Goal: Communication & Community: Share content

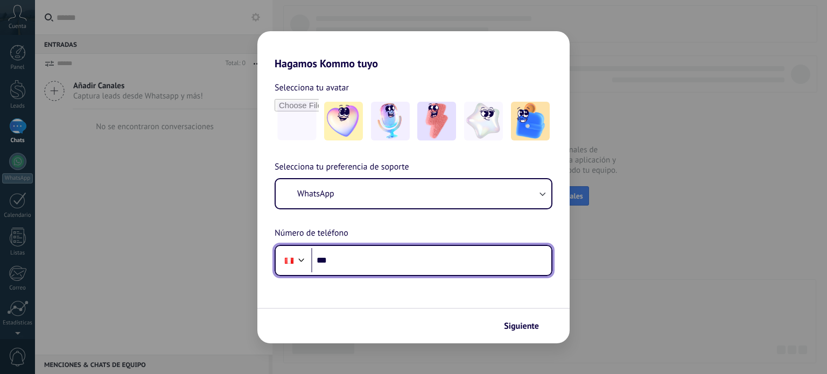
click at [388, 266] on input "***" at bounding box center [431, 260] width 240 height 25
click at [526, 262] on input "***" at bounding box center [431, 260] width 240 height 25
type input "**********"
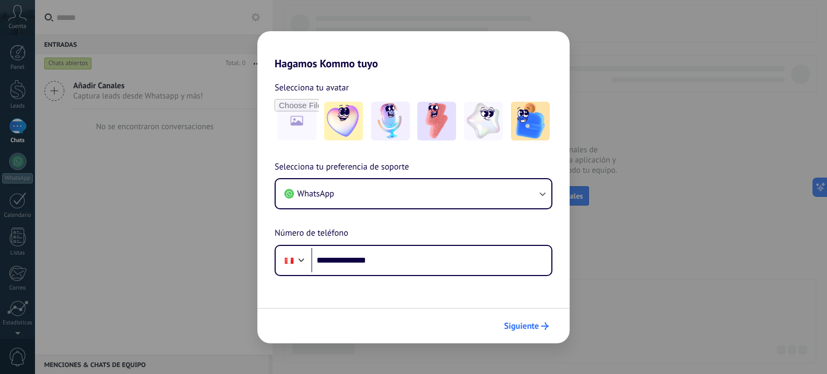
click at [545, 332] on button "Siguiente" at bounding box center [526, 326] width 54 height 18
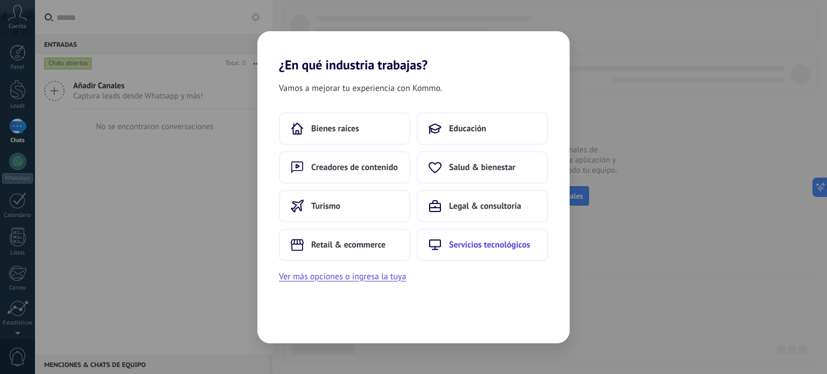
click at [459, 249] on span "Servicios tecnológicos" at bounding box center [489, 245] width 81 height 11
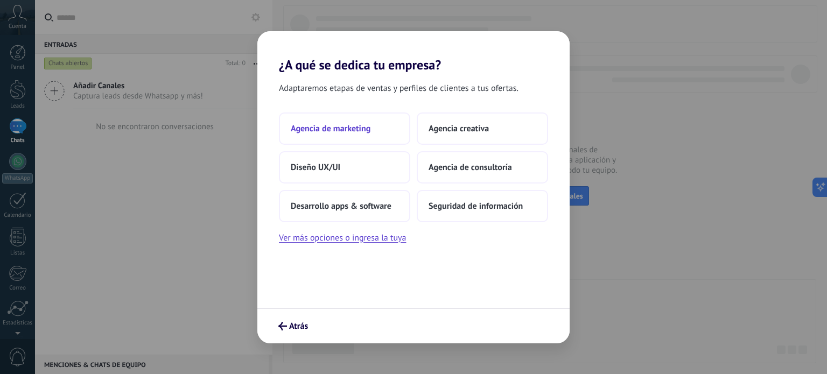
click at [381, 130] on button "Agencia de marketing" at bounding box center [344, 129] width 131 height 32
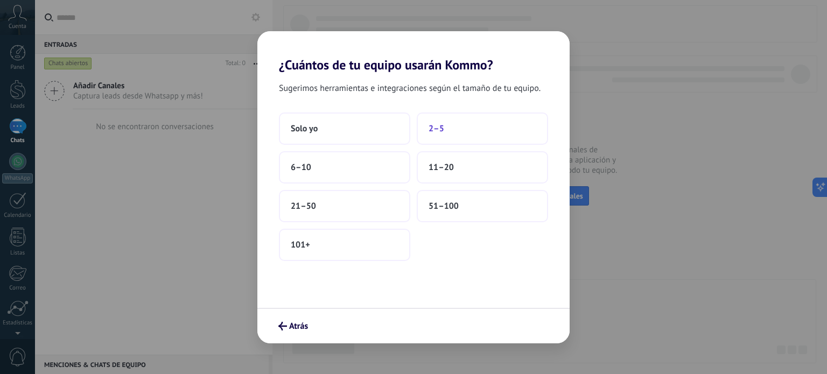
click at [437, 129] on span "2–5" at bounding box center [437, 128] width 16 height 11
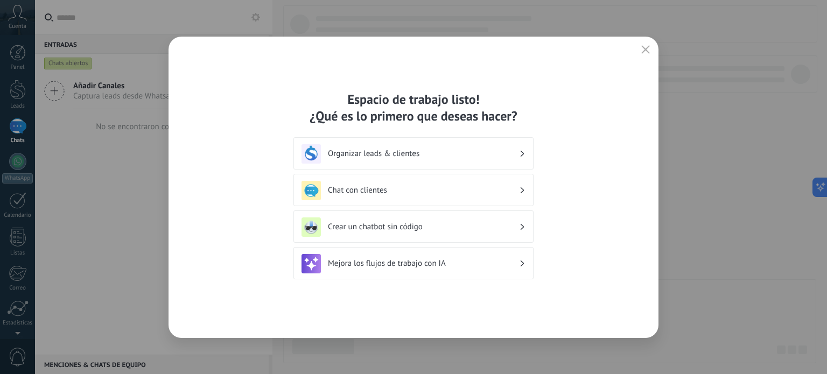
click at [433, 155] on h3 "Organizar leads & clientes" at bounding box center [423, 154] width 191 height 10
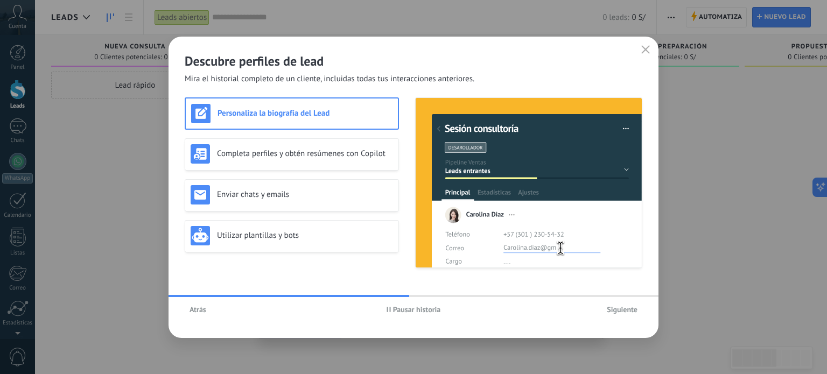
click at [347, 114] on h3 "Personaliza la biografía del Lead" at bounding box center [305, 113] width 175 height 10
click at [618, 309] on span "Siguiente" at bounding box center [622, 310] width 31 height 8
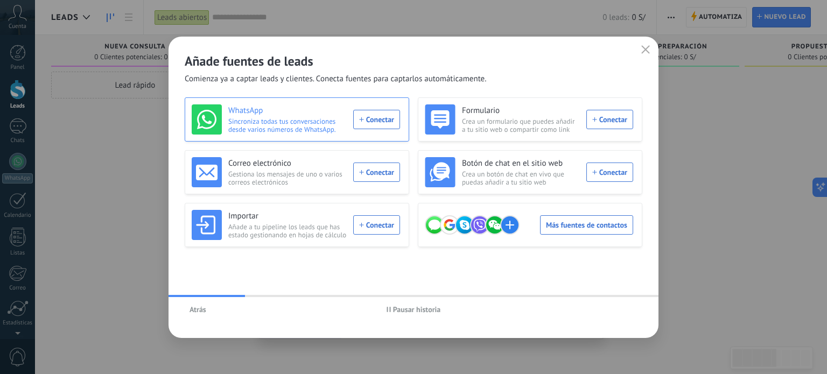
click at [382, 124] on div "WhatsApp Sincroniza todas tus conversaciones desde varios números de WhatsApp. …" at bounding box center [296, 119] width 208 height 30
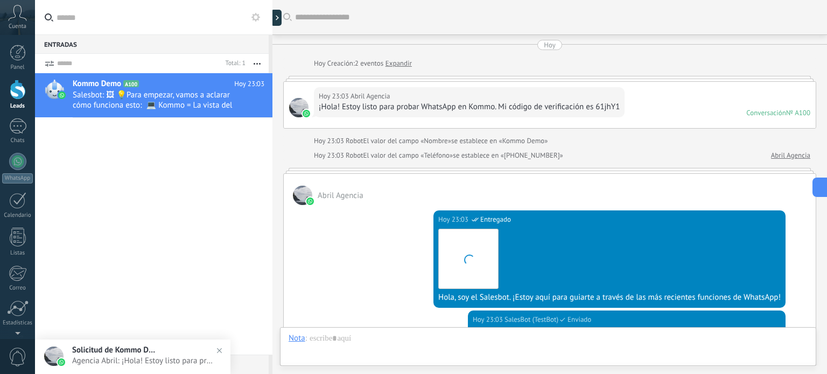
scroll to position [338, 0]
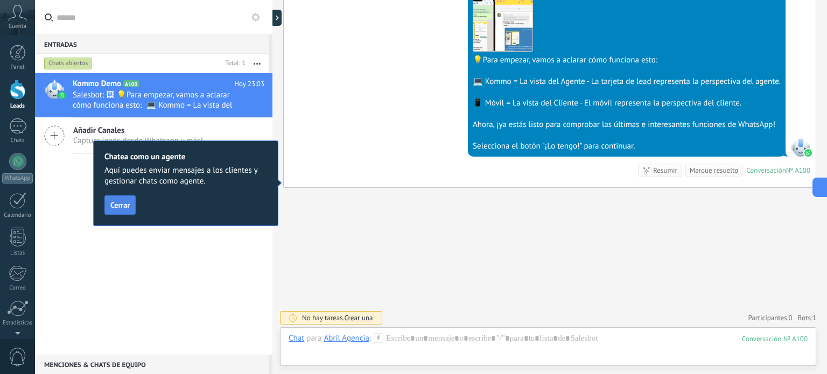
click at [121, 202] on span "Cerrar" at bounding box center [119, 205] width 19 height 8
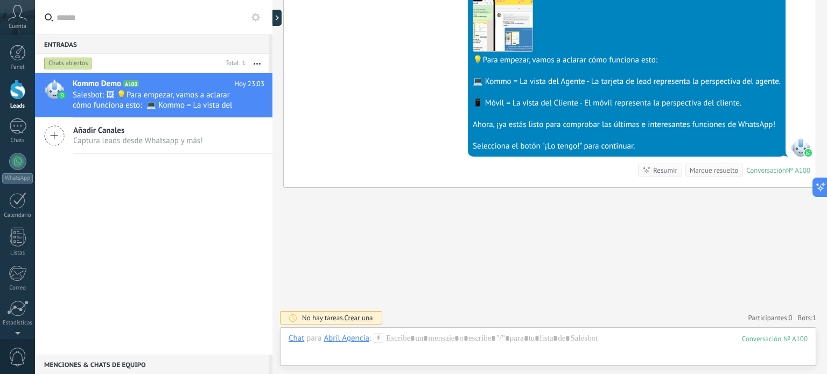
click at [595, 142] on div "Selecciona el botón "¡Lo tengo!" para continuar." at bounding box center [627, 146] width 308 height 11
click at [228, 197] on div "Kommo Demo A100 [DATE] 23:03 Salesbot: 🖼 💡Para empezar, vamos a aclarar cómo fu…" at bounding box center [154, 214] width 238 height 282
click at [400, 221] on div "Buscar Carga más [DATE] [DATE] Creación: 2 eventos Expandir [DATE] 23:03 Abril …" at bounding box center [550, 19] width 555 height 714
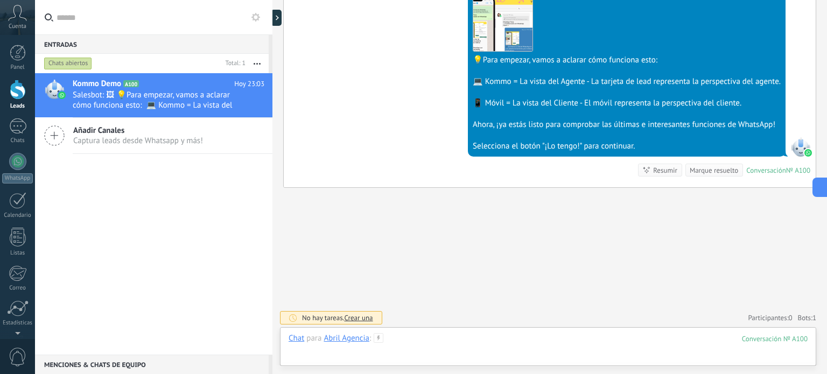
click at [404, 336] on div at bounding box center [548, 349] width 519 height 32
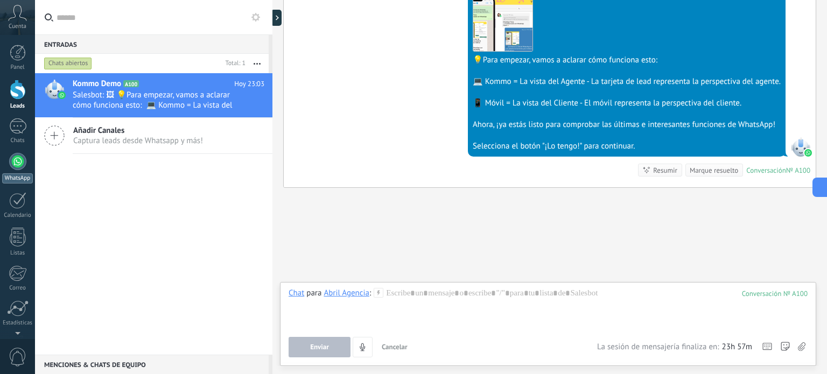
click at [18, 158] on div at bounding box center [17, 161] width 17 height 17
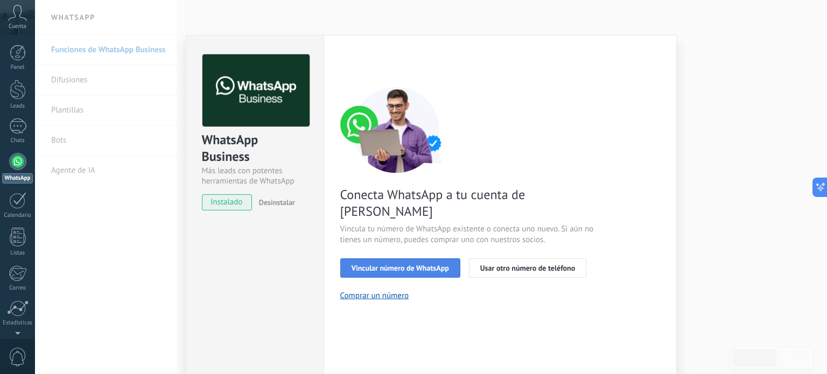
click at [417, 264] on span "Vincular número de WhatsApp" at bounding box center [400, 268] width 97 height 8
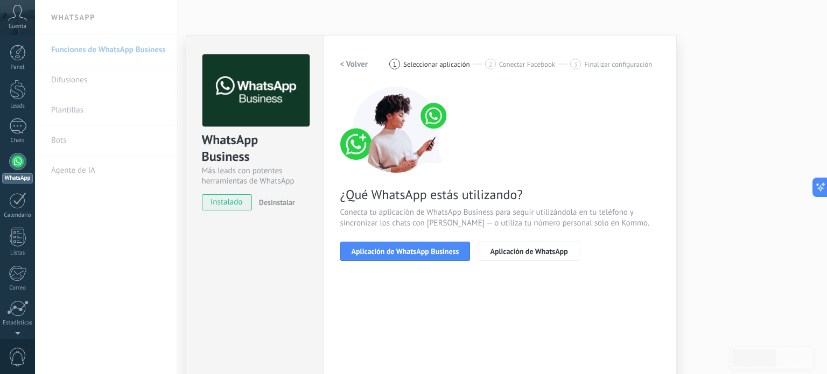
click at [417, 249] on span "Aplicación de WhatsApp Business" at bounding box center [406, 252] width 108 height 8
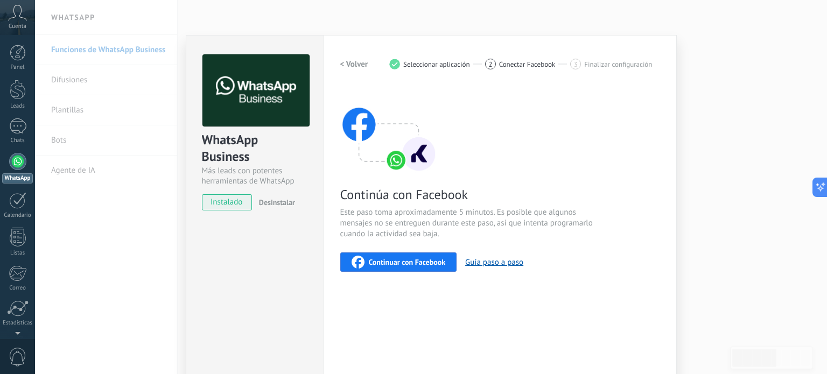
click at [493, 204] on div "Continúa con Facebook Este paso toma aproximadamente 5 minutos. Es posible que …" at bounding box center [500, 179] width 320 height 185
click at [422, 193] on span "Continúa con Facebook" at bounding box center [468, 194] width 256 height 17
click at [421, 66] on span "Seleccionar aplicación" at bounding box center [436, 64] width 67 height 8
click at [347, 62] on h2 "< Volver" at bounding box center [354, 64] width 28 height 10
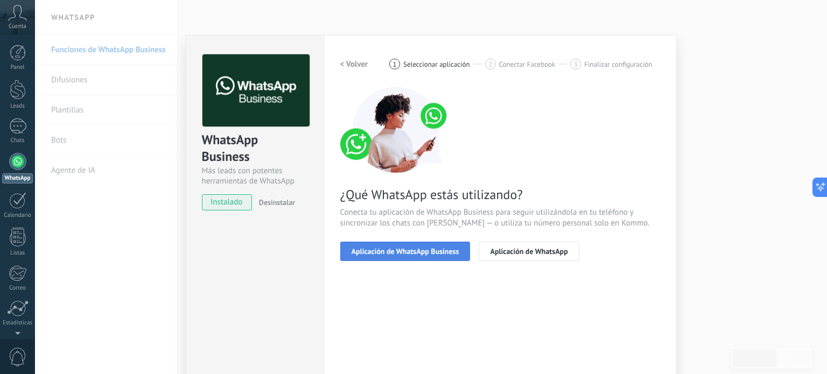
click at [440, 253] on span "Aplicación de WhatsApp Business" at bounding box center [406, 252] width 108 height 8
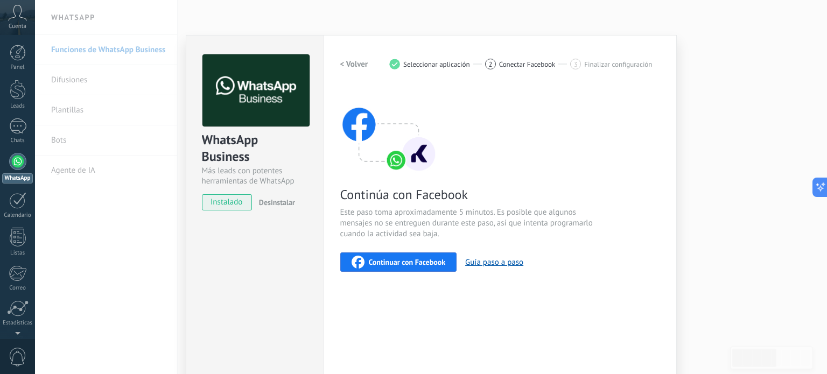
click at [427, 263] on span "Continuar con Facebook" at bounding box center [407, 263] width 77 height 8
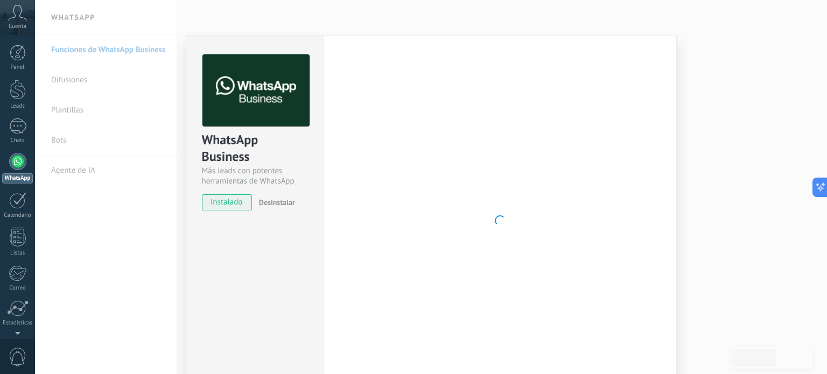
click at [515, 167] on div at bounding box center [500, 220] width 320 height 333
click at [480, 148] on div at bounding box center [500, 220] width 320 height 333
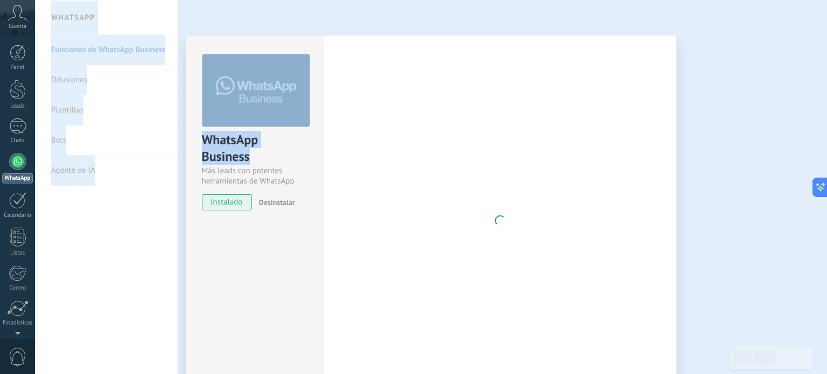
drag, startPoint x: 297, startPoint y: 161, endPoint x: 376, endPoint y: -10, distance: 188.7
click at [376, 0] on html ".abccls-1,.abccls-2{fill-rule:evenodd}.abccls-2{fill:#fff} .abfcls-1{fill:none}…" at bounding box center [413, 187] width 827 height 374
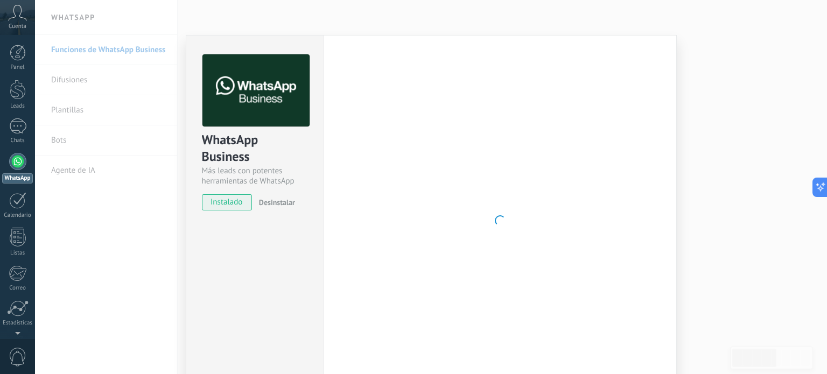
click at [376, 9] on div "WhatsApp Business Más leads con potentes herramientas de WhatsApp instalado Des…" at bounding box center [431, 187] width 792 height 374
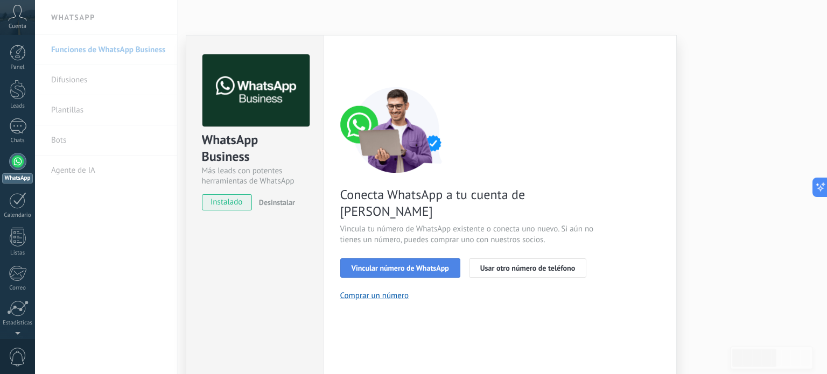
click at [377, 264] on span "Vincular número de WhatsApp" at bounding box center [400, 268] width 97 height 8
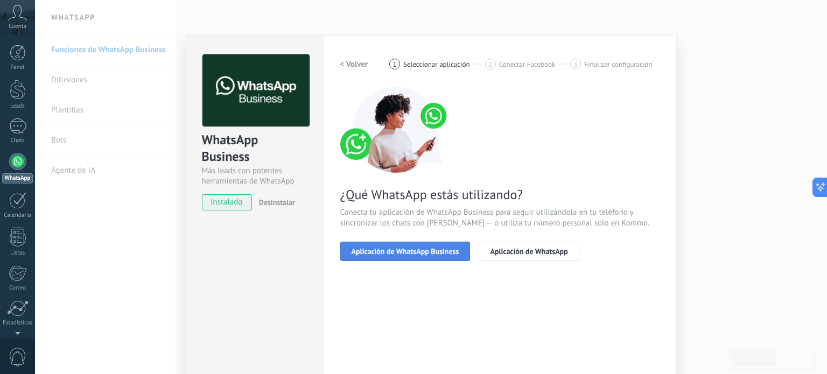
click at [393, 249] on span "Aplicación de WhatsApp Business" at bounding box center [406, 252] width 108 height 8
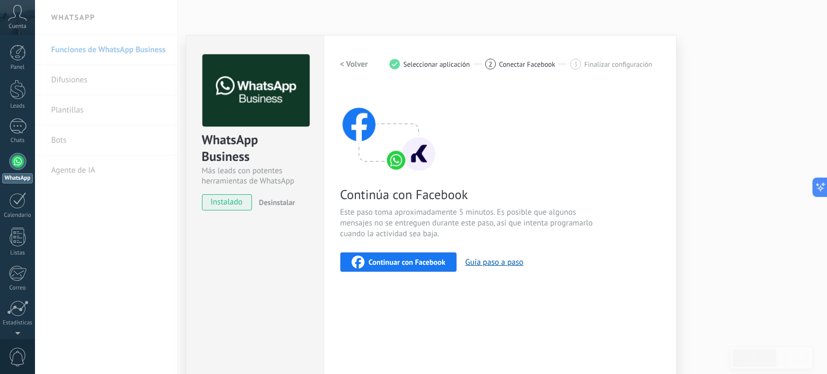
click at [407, 264] on span "Continuar con Facebook" at bounding box center [407, 263] width 77 height 8
click at [413, 259] on span "Continuar con Facebook" at bounding box center [407, 263] width 77 height 8
click at [511, 262] on button "Guía paso a paso" at bounding box center [494, 262] width 58 height 10
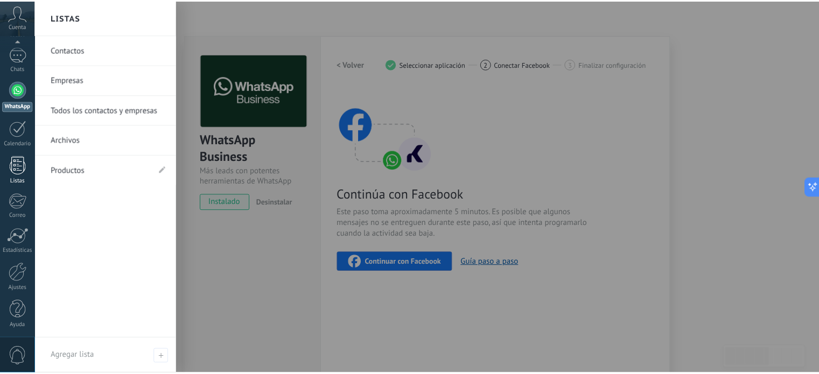
scroll to position [73, 0]
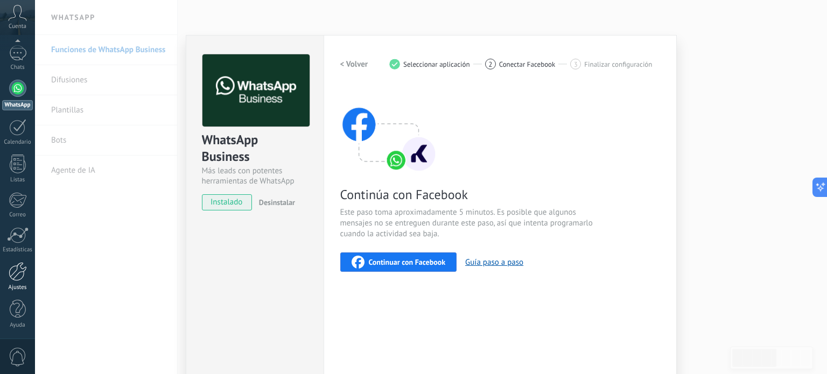
click at [15, 277] on div at bounding box center [18, 271] width 18 height 19
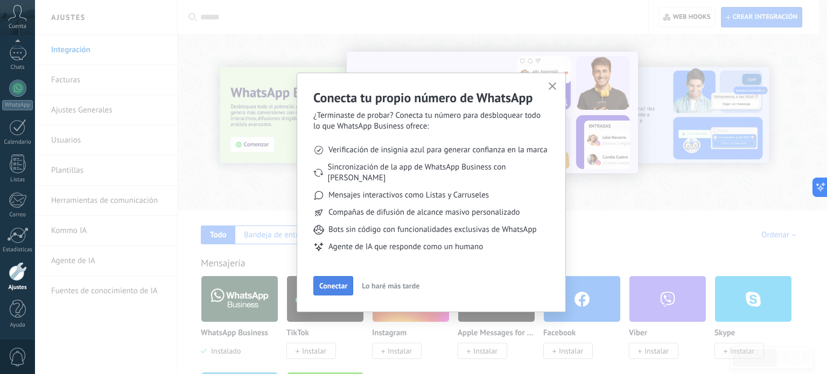
click at [338, 282] on span "Conectar" at bounding box center [333, 286] width 28 height 8
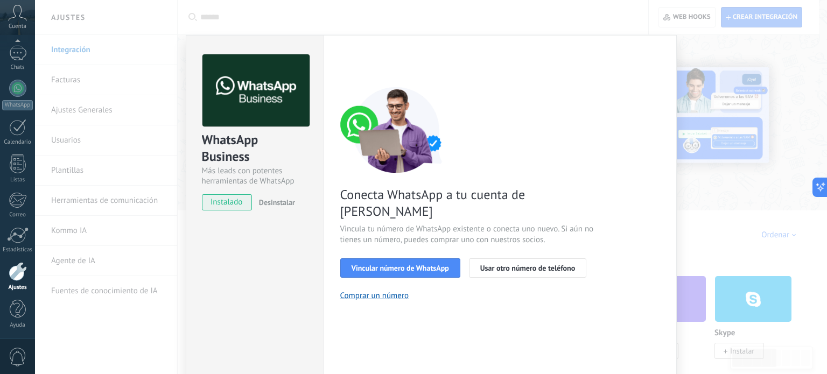
click at [745, 152] on div "WhatsApp Business Más leads con potentes herramientas de WhatsApp instalado Des…" at bounding box center [431, 187] width 792 height 374
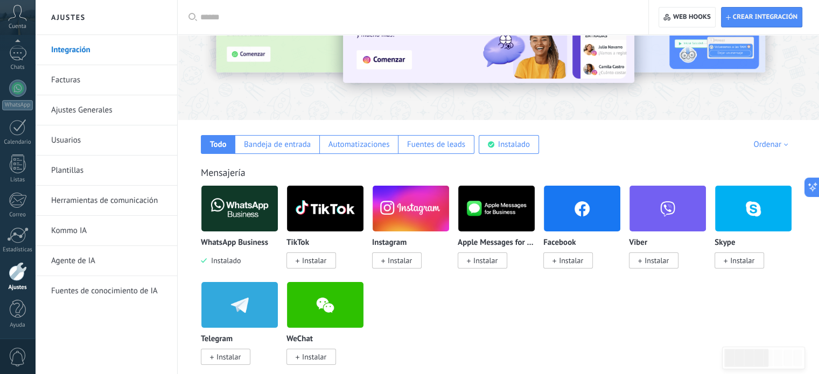
scroll to position [90, 0]
click at [515, 140] on div "Instalado" at bounding box center [514, 144] width 32 height 10
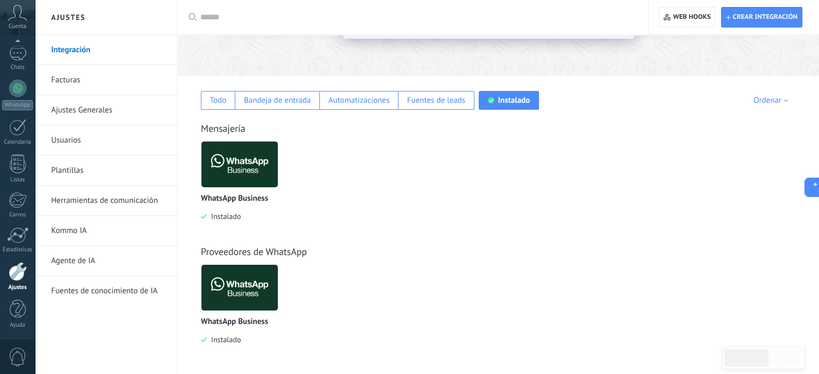
scroll to position [0, 0]
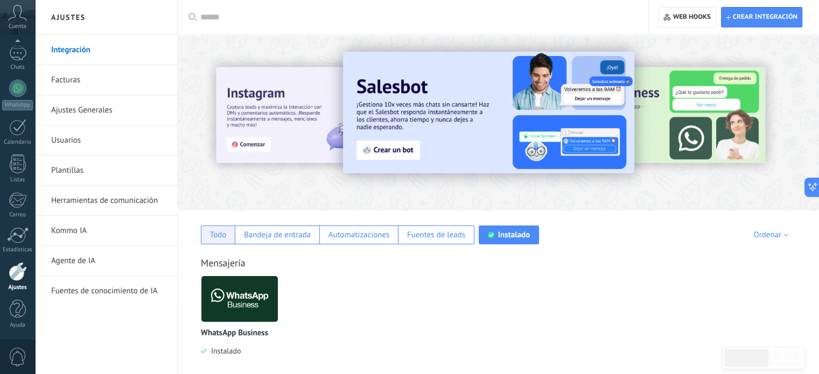
click at [225, 239] on div "Todo" at bounding box center [218, 235] width 17 height 10
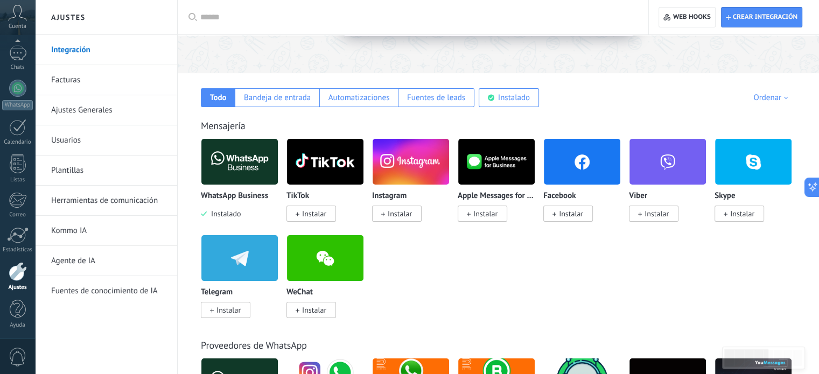
scroll to position [138, 0]
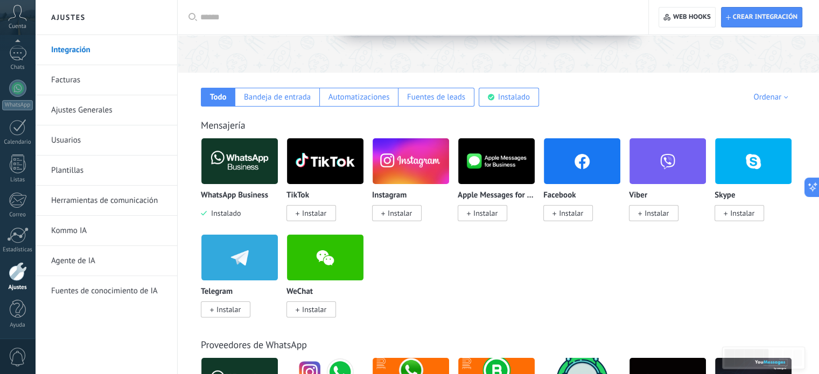
click at [229, 163] on img at bounding box center [239, 161] width 76 height 52
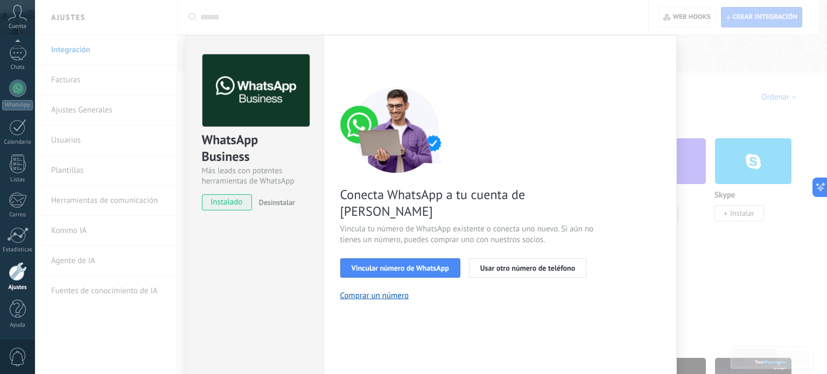
click at [753, 139] on div "WhatsApp Business Más leads con potentes herramientas de WhatsApp instalado Des…" at bounding box center [431, 187] width 792 height 374
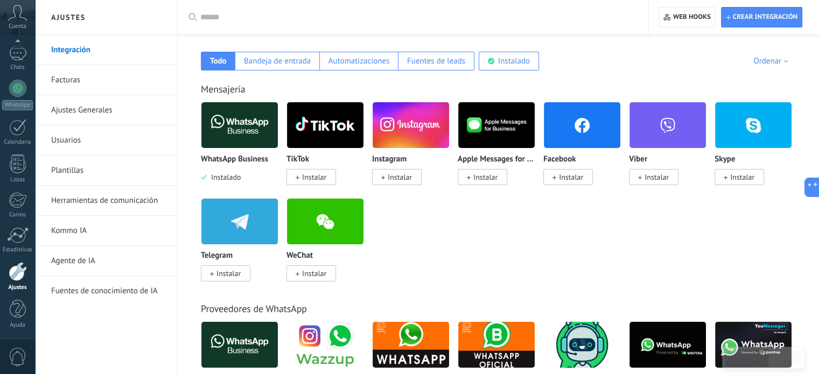
scroll to position [172, 0]
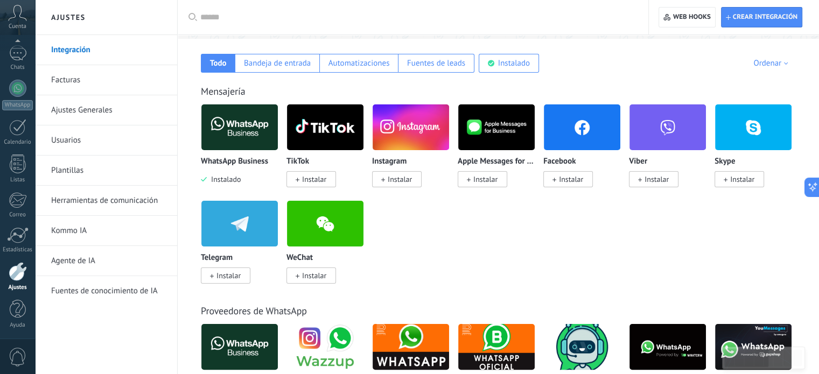
click at [765, 66] on div "Ordenar" at bounding box center [772, 63] width 38 height 10
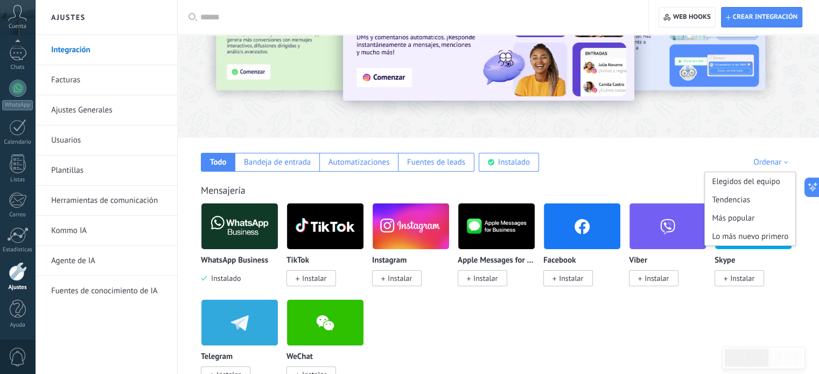
scroll to position [0, 0]
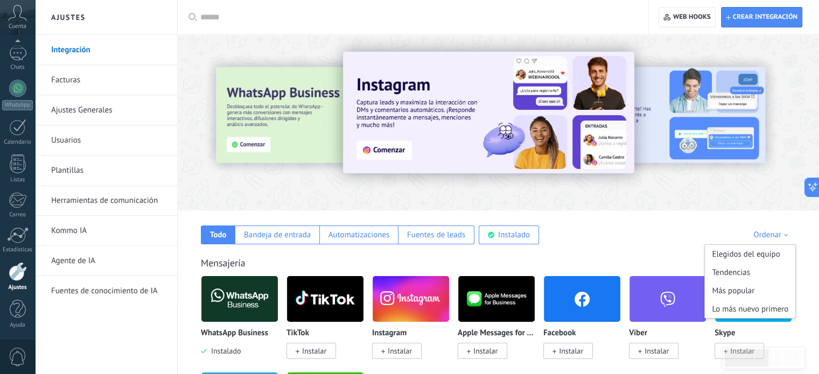
click at [396, 20] on input "text" at bounding box center [416, 17] width 433 height 11
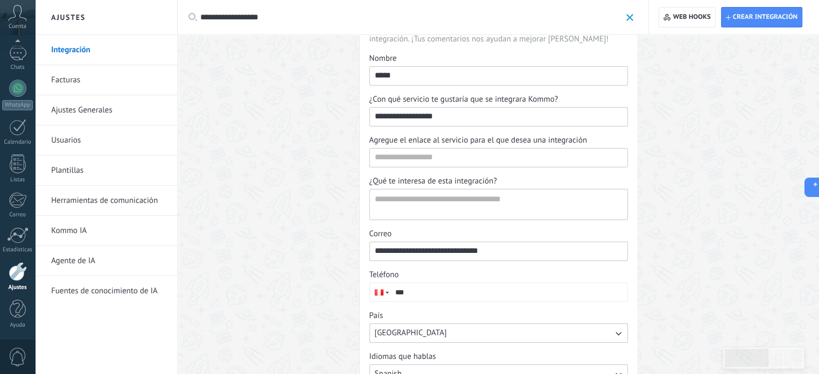
scroll to position [69, 0]
type input "**********"
click at [432, 157] on input "Agregue el enlace al servicio para el que desea una integración" at bounding box center [498, 158] width 257 height 17
click at [445, 204] on textarea "¿Qué te interesa de esta integración?" at bounding box center [497, 206] width 255 height 30
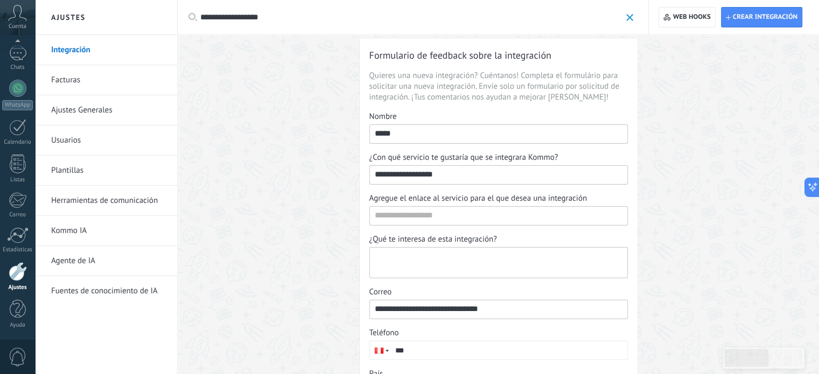
scroll to position [0, 0]
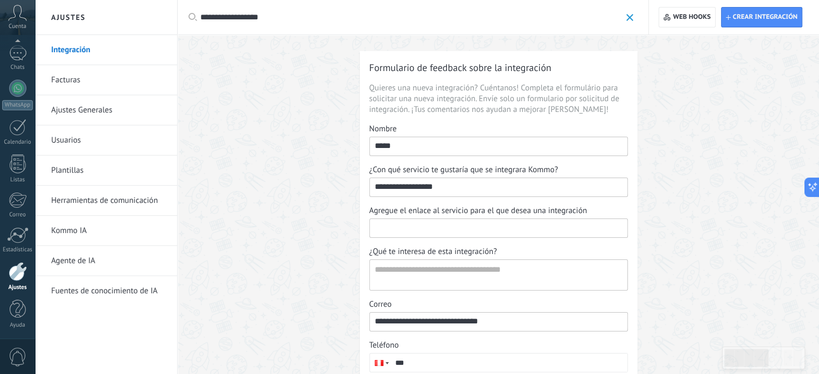
click at [437, 226] on input "Agregue el enlace al servicio para el que desea una integración" at bounding box center [498, 227] width 257 height 17
click at [434, 19] on input "**********" at bounding box center [410, 17] width 421 height 11
click at [125, 50] on link "Integración" at bounding box center [108, 50] width 115 height 30
click at [630, 14] on span at bounding box center [629, 17] width 7 height 7
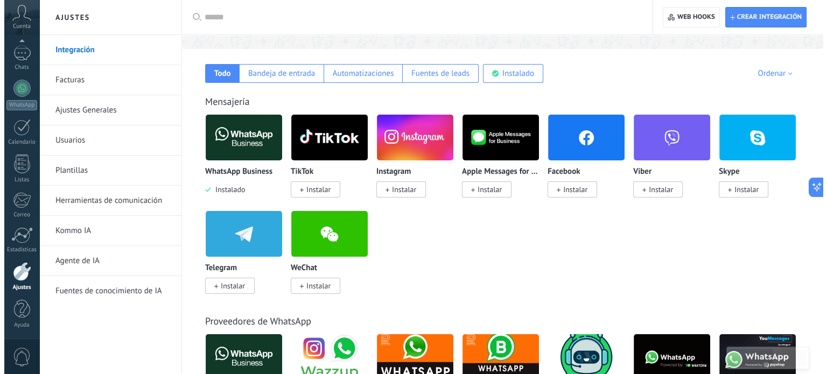
scroll to position [220, 0]
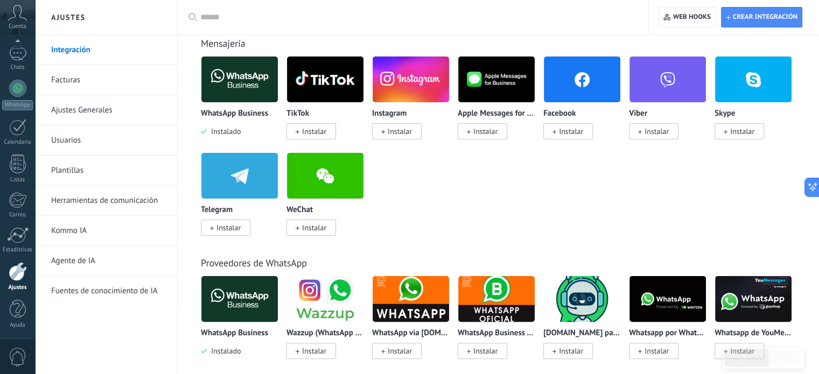
click at [248, 85] on img at bounding box center [239, 79] width 76 height 52
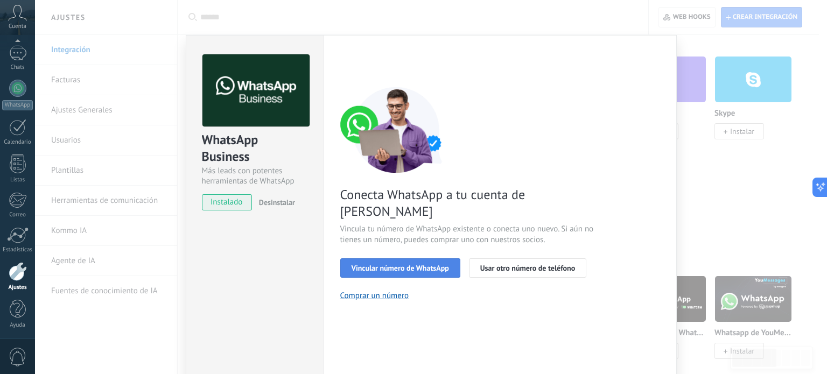
click at [399, 259] on button "Vincular número de WhatsApp" at bounding box center [400, 268] width 120 height 19
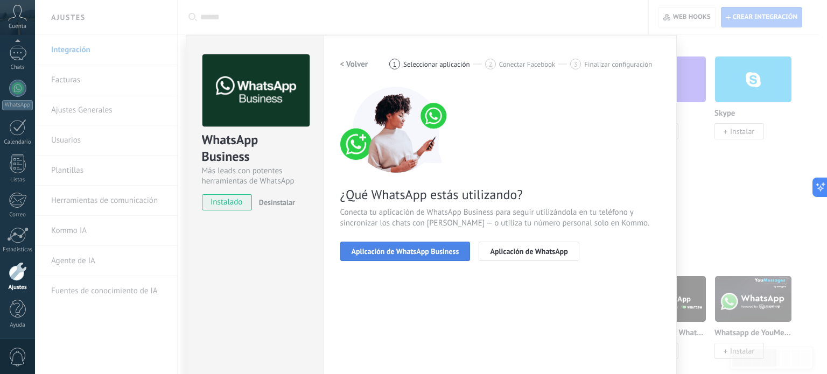
click at [399, 257] on button "Aplicación de WhatsApp Business" at bounding box center [405, 251] width 130 height 19
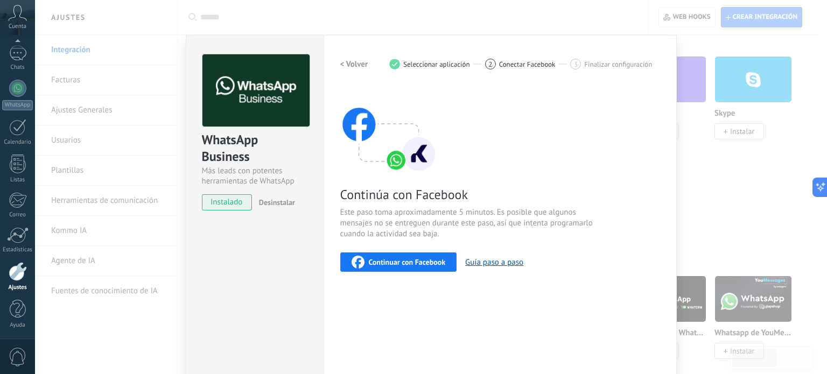
click at [401, 261] on span "Continuar con Facebook" at bounding box center [407, 263] width 77 height 8
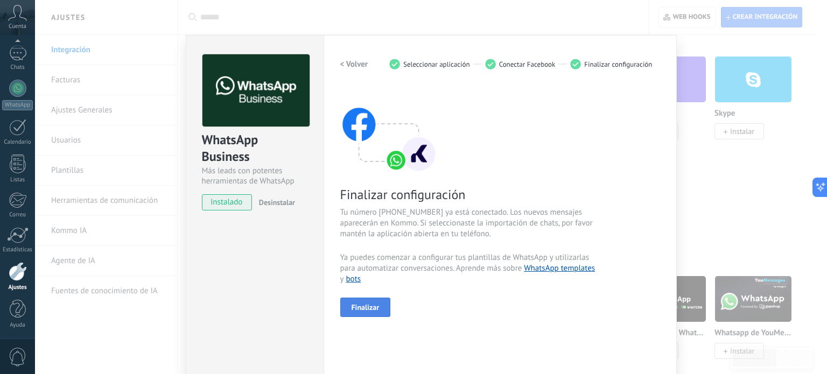
click at [379, 308] on button "Finalizar" at bounding box center [365, 307] width 51 height 19
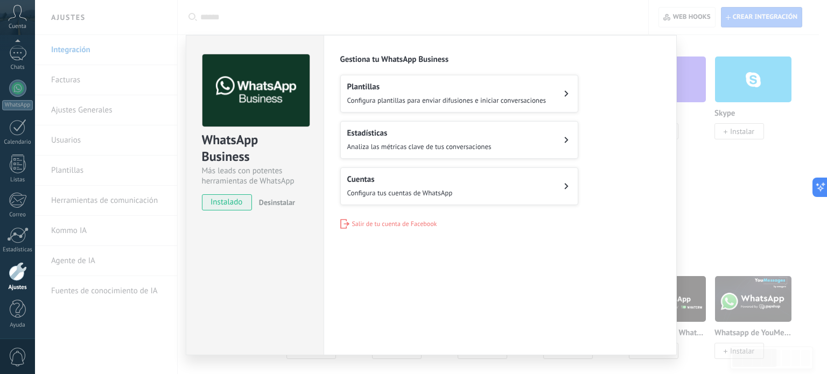
click at [504, 99] on span "Configura plantillas para enviar difusiones e iniciar conversaciones" at bounding box center [446, 100] width 199 height 9
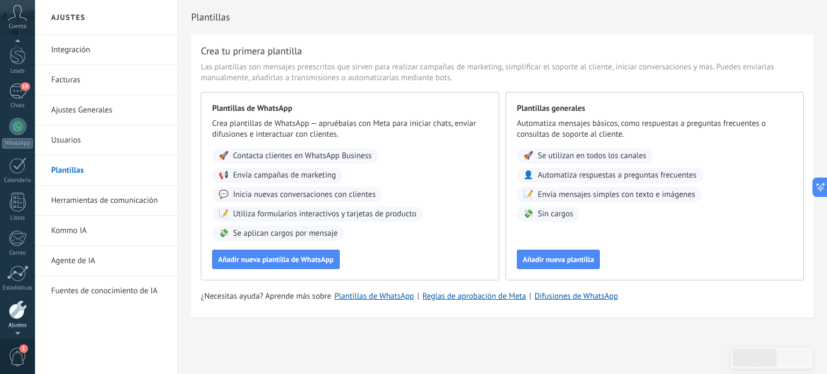
scroll to position [13, 0]
click at [12, 111] on div "19" at bounding box center [17, 114] width 17 height 16
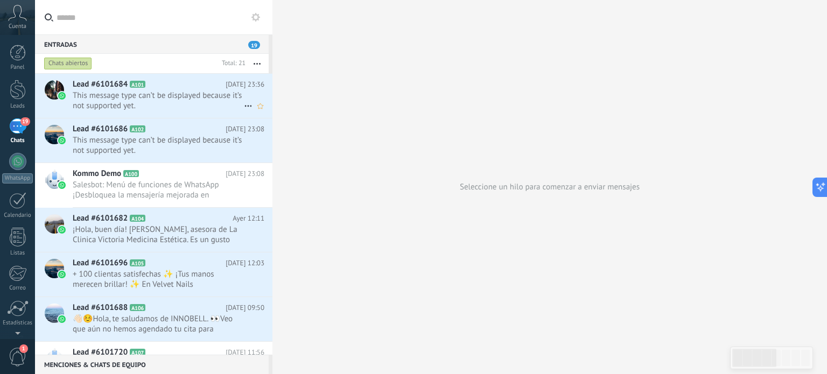
click at [191, 96] on span "This message type can’t be displayed because it’s not supported yet." at bounding box center [158, 100] width 171 height 20
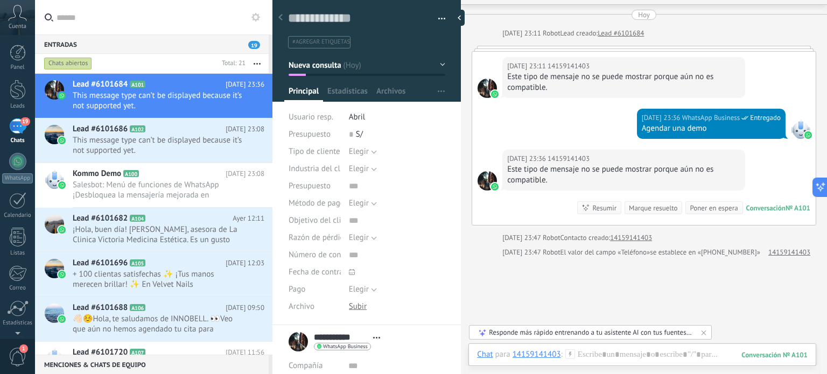
scroll to position [13, 0]
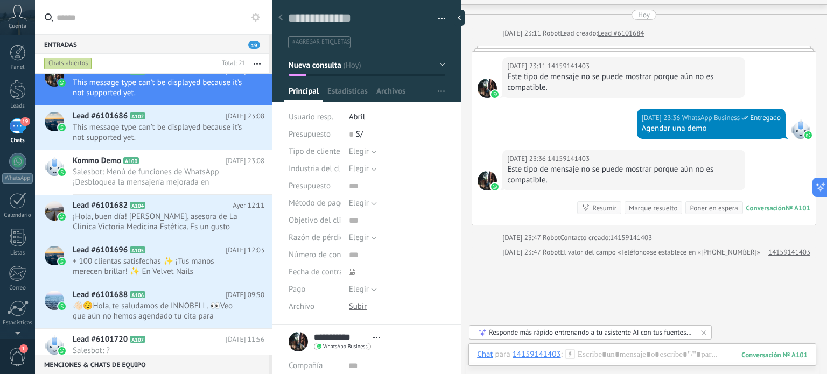
click at [528, 107] on div "[DATE] 23:11 14159141403 Este tipo de mensaje no se puede mostrar porque aún no…" at bounding box center [644, 80] width 344 height 57
click at [213, 141] on span "This message type can’t be displayed because it’s not supported yet." at bounding box center [158, 132] width 171 height 20
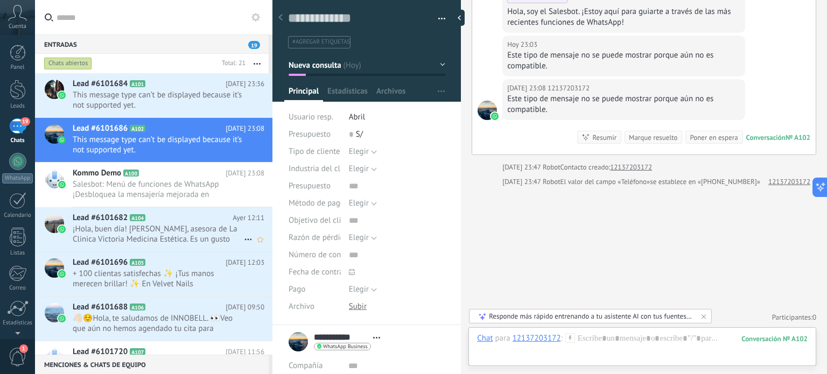
click at [205, 217] on h2 "Lead #6101682 A104" at bounding box center [153, 218] width 160 height 11
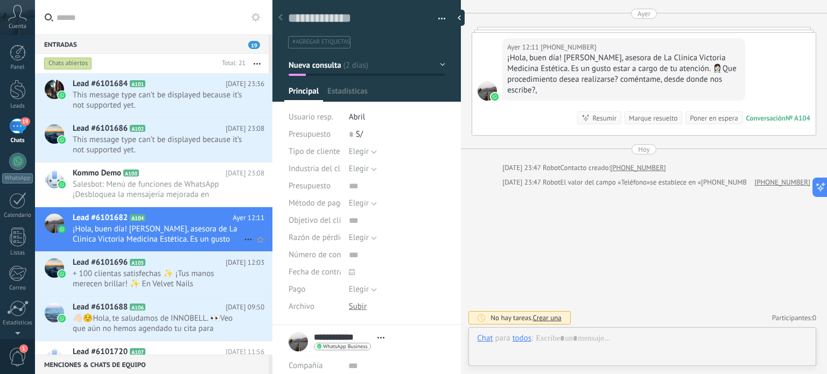
scroll to position [16, 0]
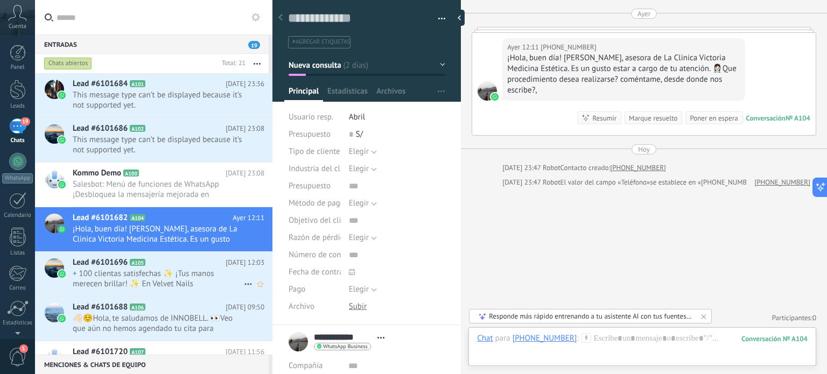
click at [164, 269] on span "+ 100 clientas satisfechas ✨ ¡Tus manos merecen brillar! ✨ En Velvet Nails tran…" at bounding box center [158, 279] width 171 height 20
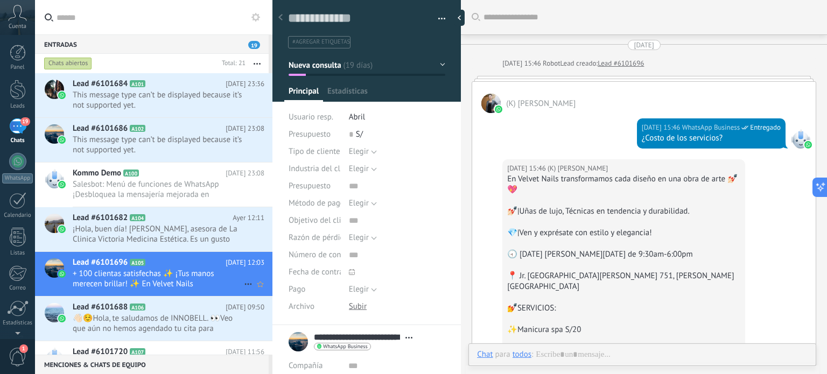
type textarea "**********"
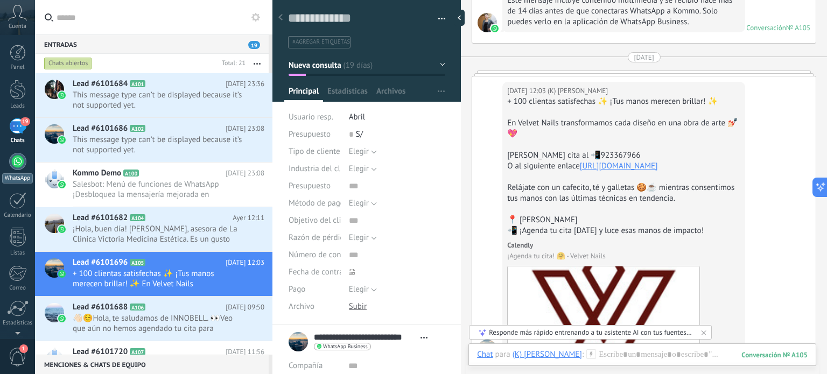
click at [5, 167] on link "WhatsApp" at bounding box center [17, 168] width 35 height 31
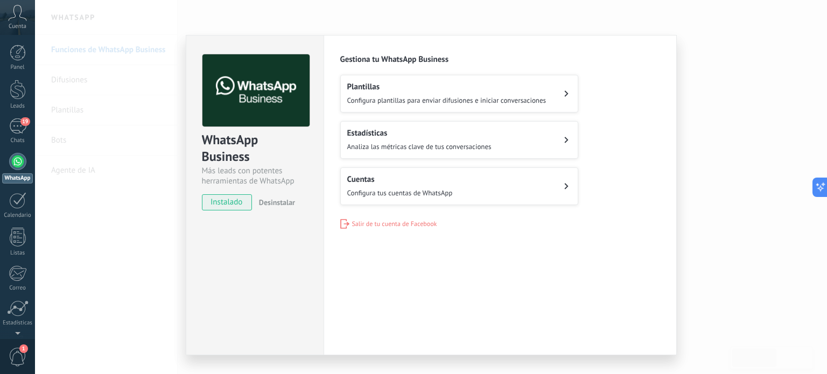
click at [406, 274] on div "Configuraciones Autorizaciones Esta pestaña registra a los usuarios que han con…" at bounding box center [500, 195] width 353 height 320
click at [455, 103] on span "Configura plantillas para enviar difusiones e iniciar conversaciones" at bounding box center [446, 100] width 199 height 9
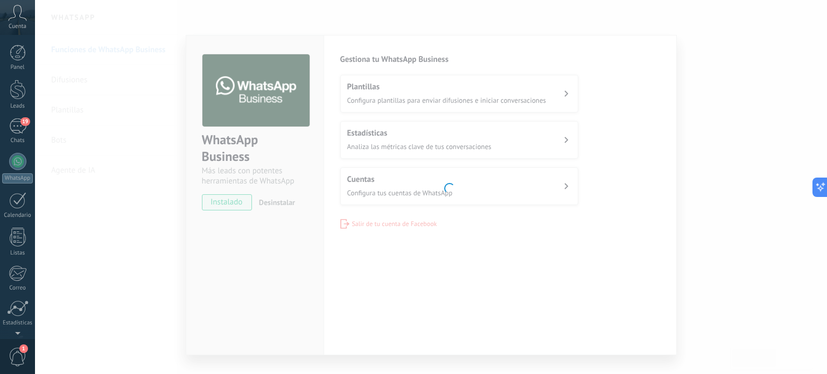
scroll to position [73, 0]
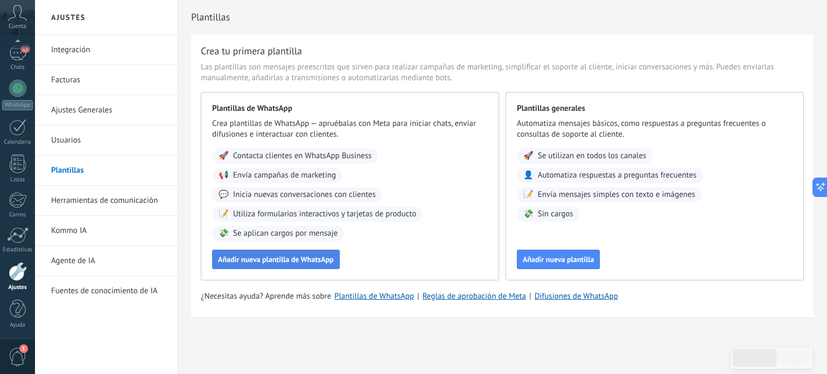
click at [277, 258] on span "Añadir nueva plantilla de WhatsApp" at bounding box center [276, 260] width 116 height 8
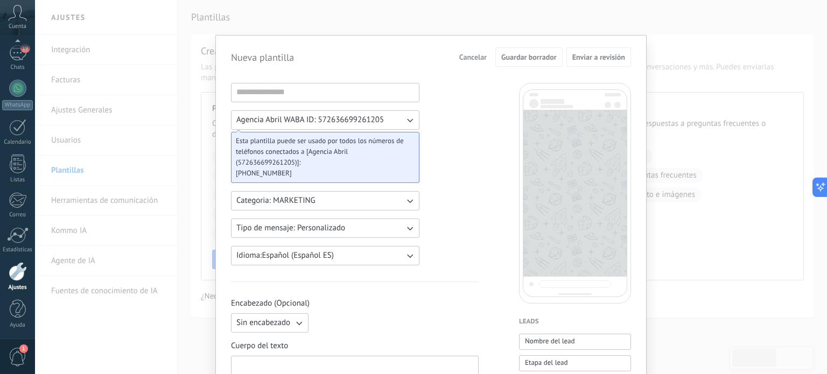
click at [325, 160] on span "Esta plantilla puede ser usado por todos los números de teléfonos conectados a …" at bounding box center [321, 152] width 170 height 32
click at [285, 169] on span "[PHONE_NUMBER]" at bounding box center [321, 173] width 170 height 11
click at [350, 118] on span "Agencia Abril WABA ID: 572636699261205" at bounding box center [310, 120] width 148 height 11
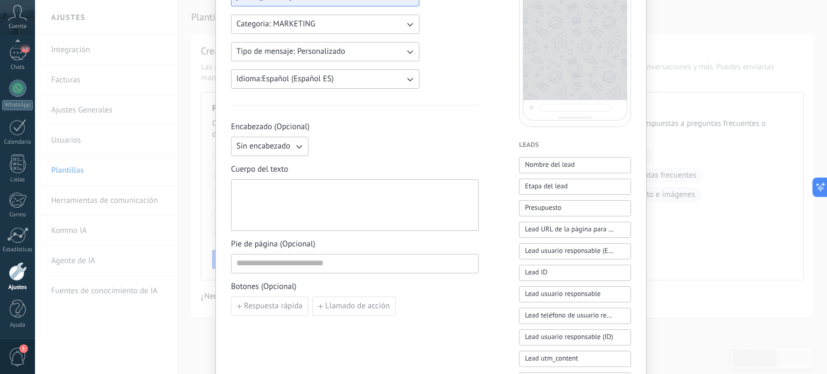
scroll to position [180, 0]
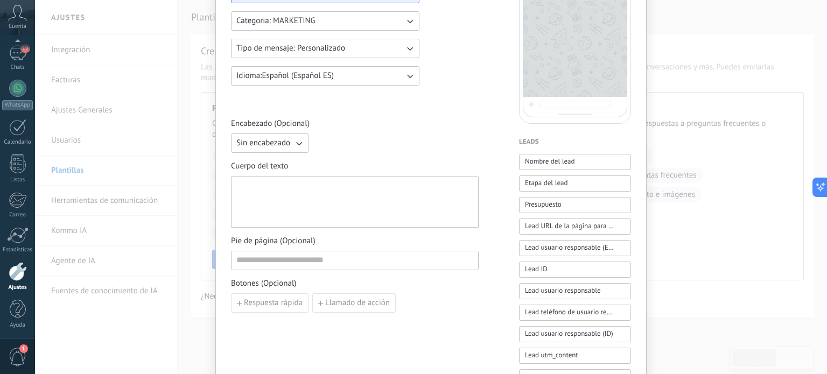
click at [332, 199] on div at bounding box center [354, 202] width 237 height 43
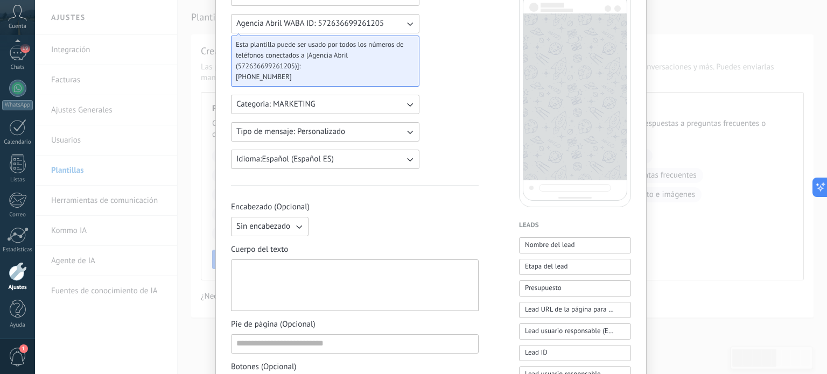
scroll to position [120, 0]
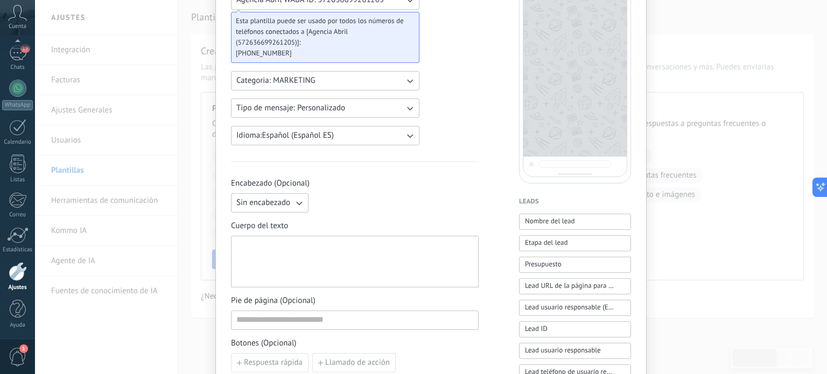
click at [302, 206] on icon "button" at bounding box center [299, 203] width 11 height 11
click at [345, 269] on div at bounding box center [354, 262] width 237 height 43
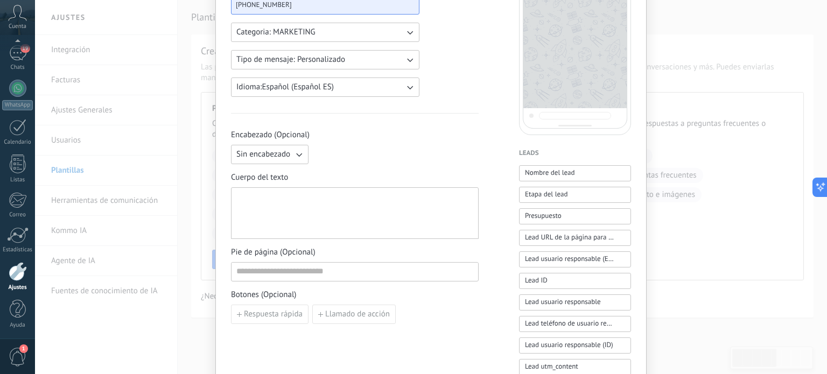
scroll to position [164, 0]
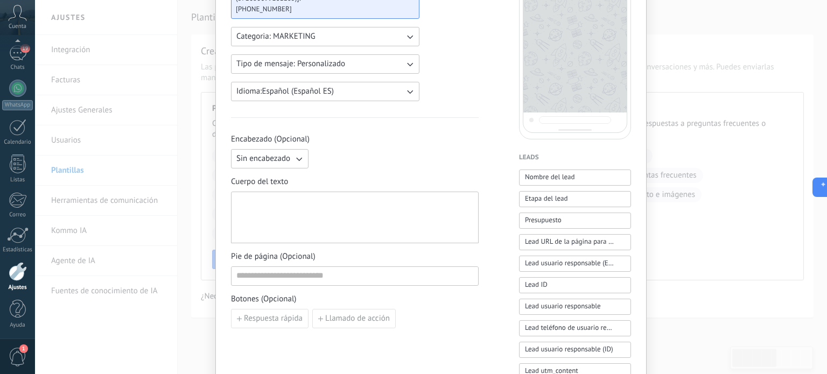
click at [340, 205] on div at bounding box center [354, 218] width 237 height 43
paste div
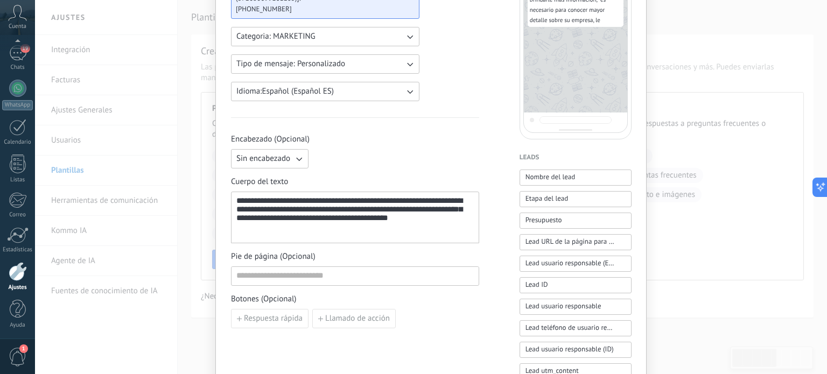
click at [283, 203] on div "**********" at bounding box center [355, 218] width 238 height 43
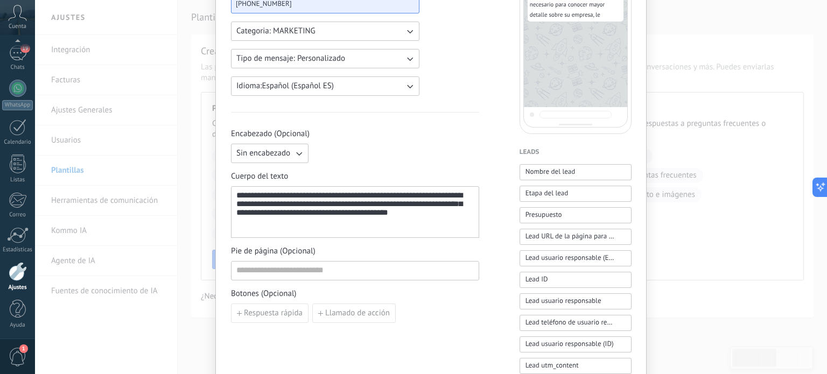
scroll to position [203, 0]
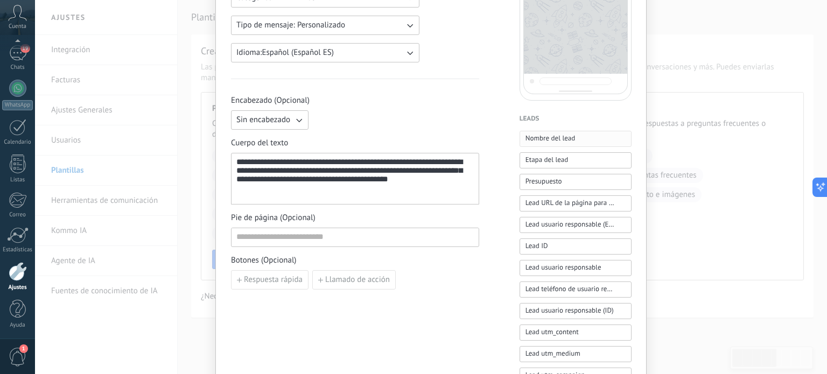
click at [564, 138] on span "Nombre del lead" at bounding box center [551, 138] width 50 height 11
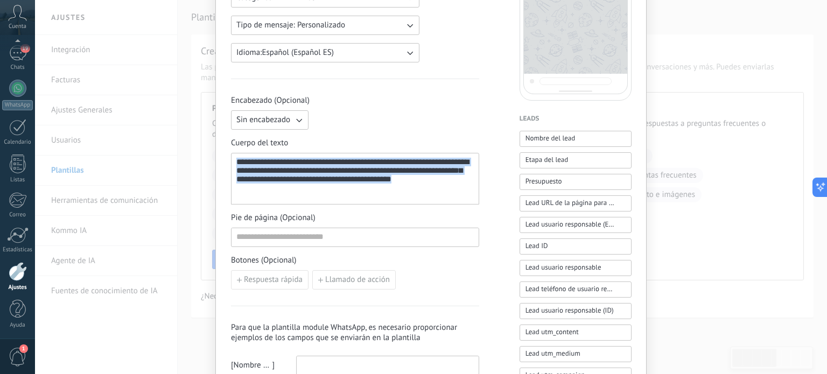
drag, startPoint x: 453, startPoint y: 185, endPoint x: 226, endPoint y: 161, distance: 228.5
click at [226, 161] on div "**********" at bounding box center [430, 231] width 431 height 798
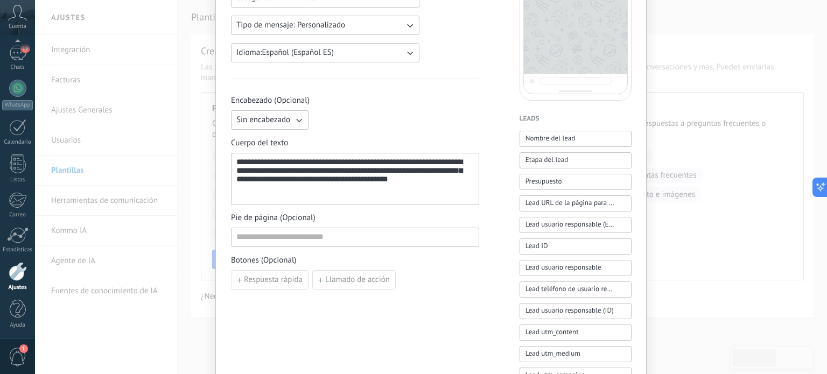
click at [275, 163] on div "**********" at bounding box center [355, 179] width 238 height 43
click at [544, 136] on span "Nombre del lead" at bounding box center [551, 138] width 50 height 11
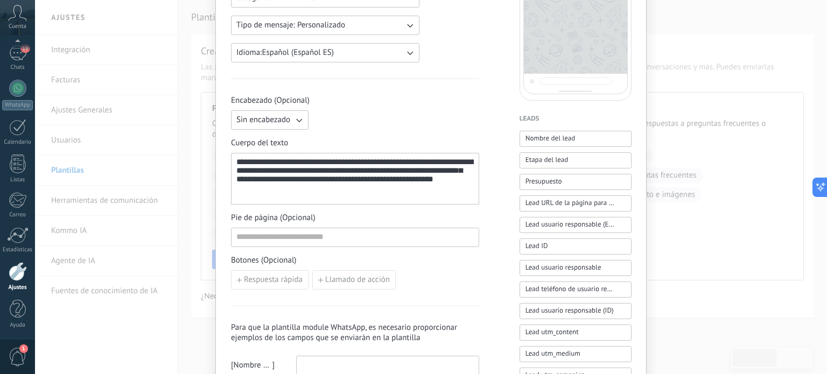
click at [408, 191] on div "**********" at bounding box center [355, 179] width 238 height 43
click at [390, 194] on div "**********" at bounding box center [355, 179] width 238 height 43
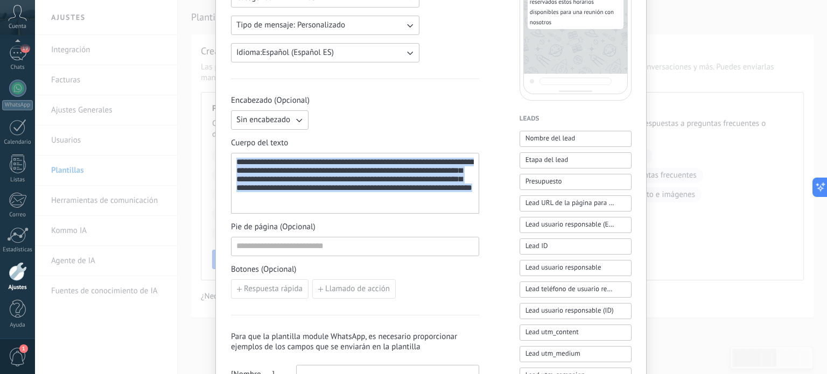
drag, startPoint x: 365, startPoint y: 206, endPoint x: 203, endPoint y: 157, distance: 168.7
click at [203, 157] on div "**********" at bounding box center [431, 187] width 792 height 374
copy div "**********"
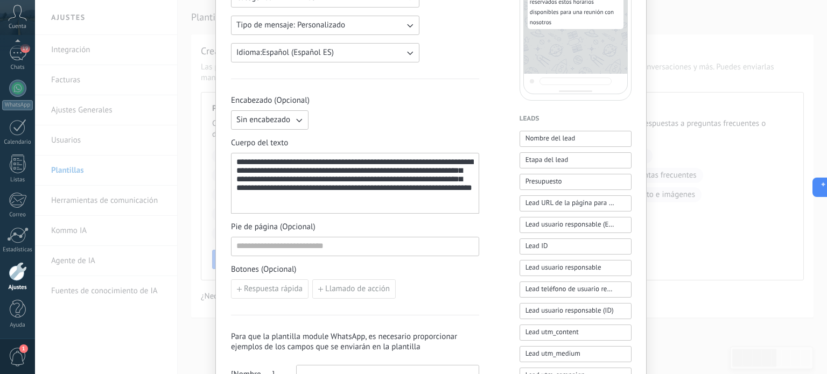
click at [362, 211] on div "**********" at bounding box center [355, 183] width 248 height 61
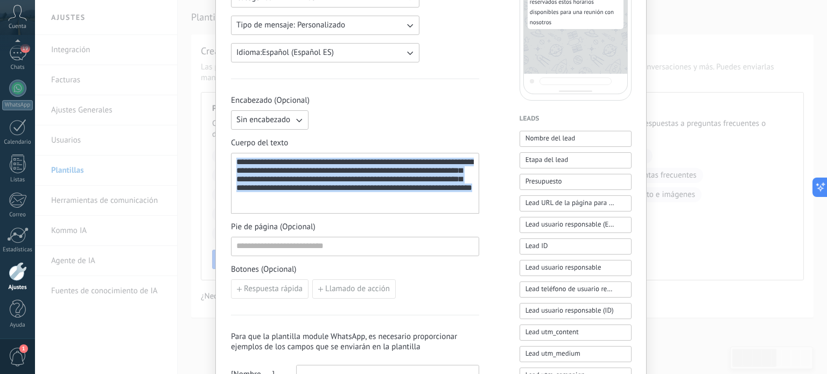
drag, startPoint x: 347, startPoint y: 205, endPoint x: 224, endPoint y: 159, distance: 131.6
click at [224, 159] on div "**********" at bounding box center [430, 231] width 431 height 798
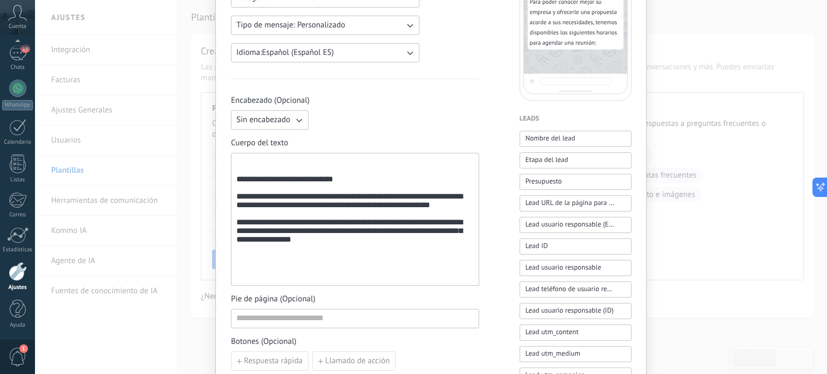
click at [267, 170] on div "**********" at bounding box center [355, 220] width 238 height 124
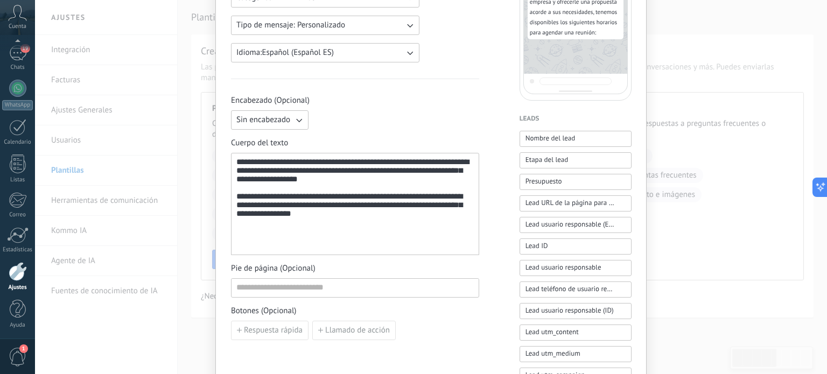
click at [383, 241] on div "**********" at bounding box center [355, 204] width 238 height 93
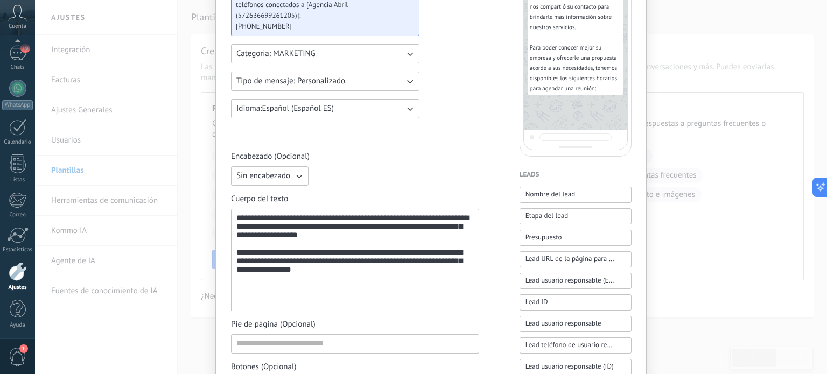
scroll to position [194, 0]
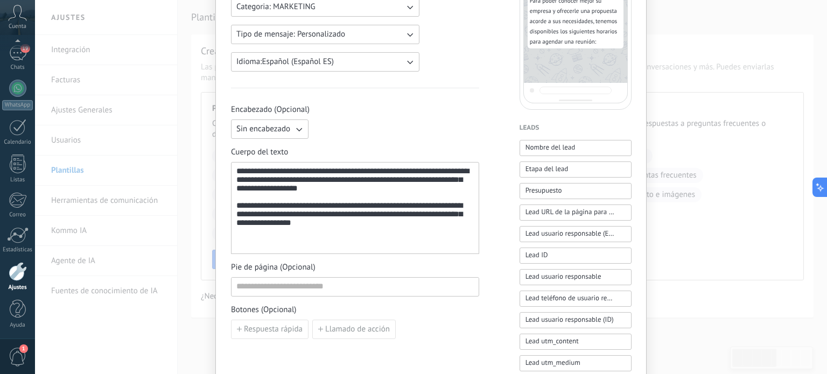
click at [254, 186] on div "**********" at bounding box center [355, 208] width 238 height 83
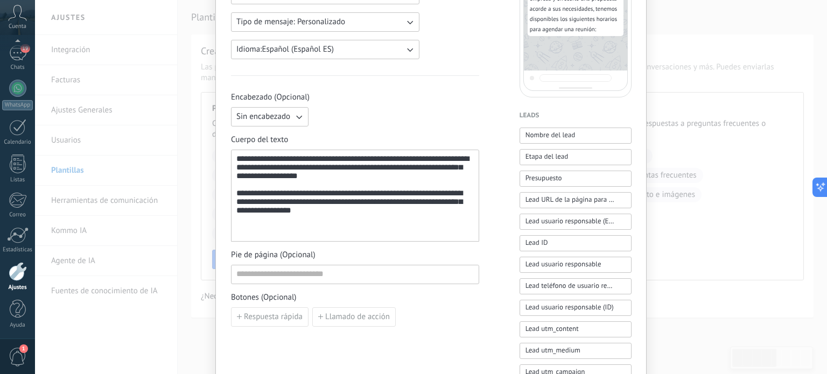
scroll to position [208, 0]
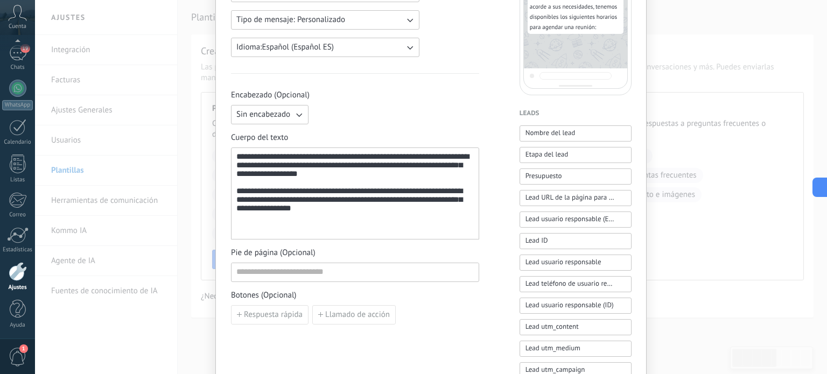
click at [365, 218] on div "**********" at bounding box center [355, 193] width 238 height 83
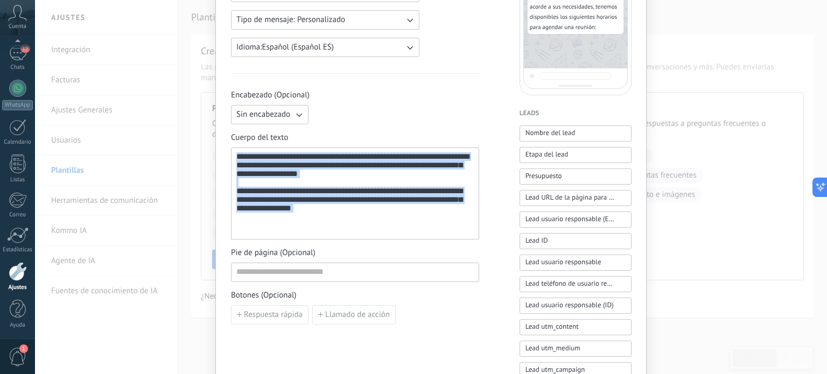
drag, startPoint x: 364, startPoint y: 228, endPoint x: 228, endPoint y: 159, distance: 152.0
click at [228, 159] on div "**********" at bounding box center [430, 226] width 431 height 798
copy div "**********"
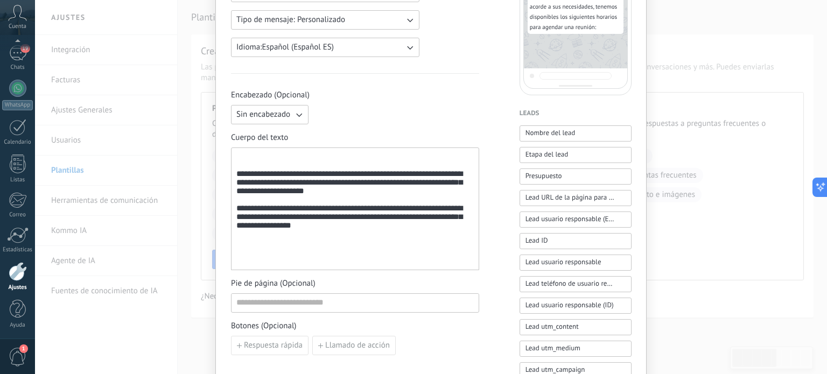
click at [247, 161] on div "**********" at bounding box center [355, 209] width 238 height 114
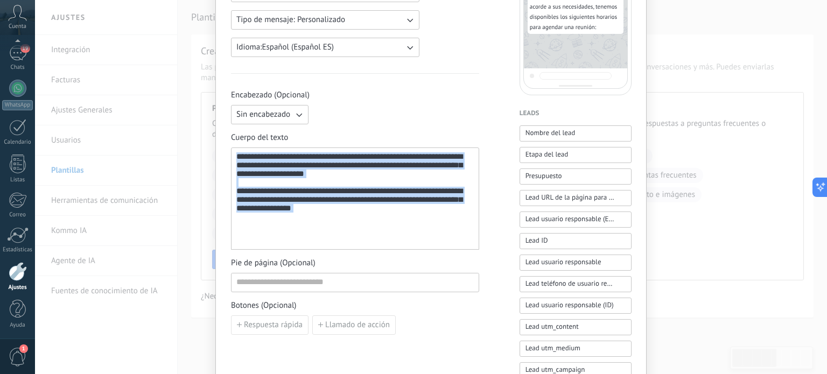
drag, startPoint x: 358, startPoint y: 225, endPoint x: 230, endPoint y: 154, distance: 145.8
click at [231, 154] on div "**********" at bounding box center [355, 199] width 248 height 102
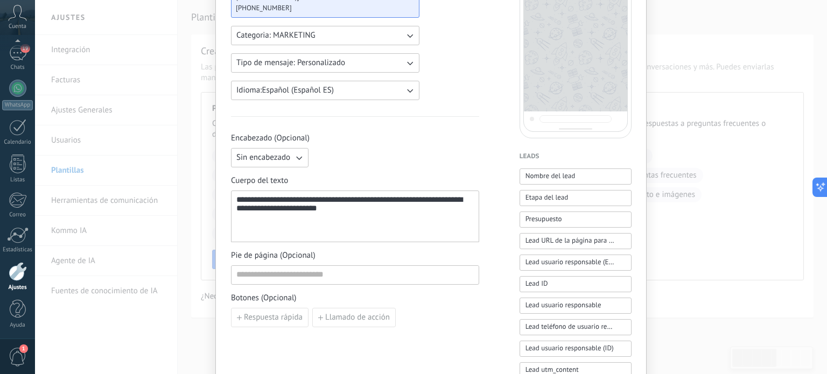
scroll to position [166, 0]
drag, startPoint x: 430, startPoint y: 215, endPoint x: 228, endPoint y: 194, distance: 203.6
click at [228, 194] on div "**********" at bounding box center [430, 268] width 431 height 798
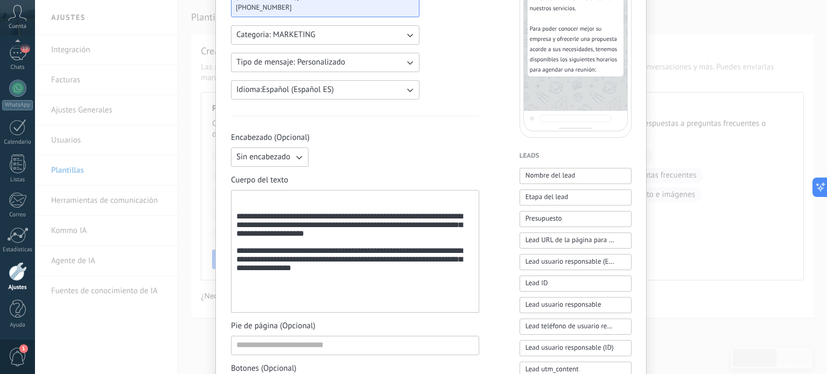
click at [306, 211] on div "**********" at bounding box center [355, 252] width 238 height 114
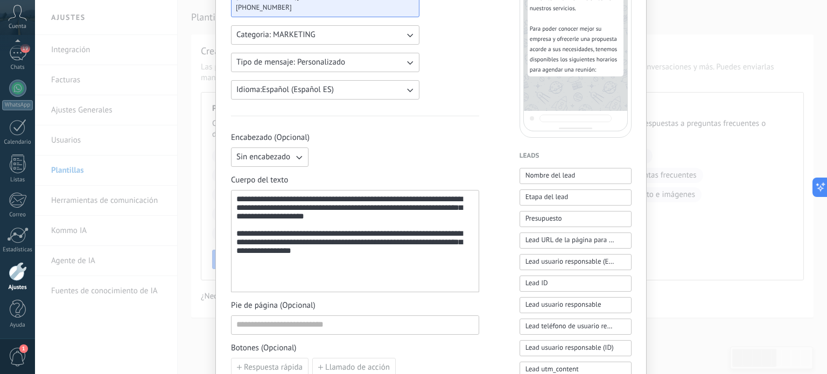
click at [372, 267] on div "**********" at bounding box center [355, 241] width 238 height 93
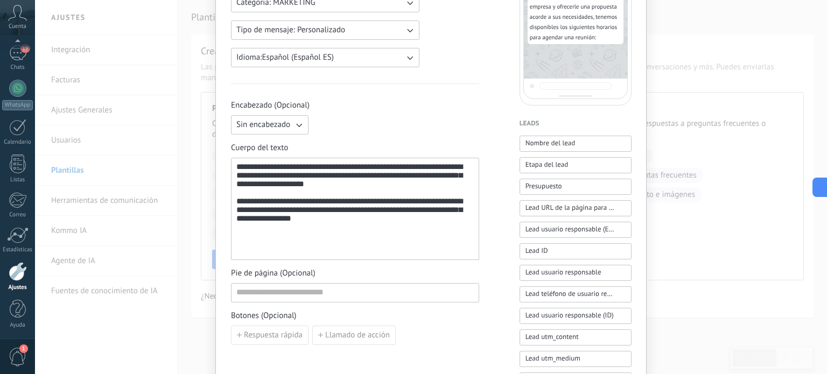
scroll to position [201, 0]
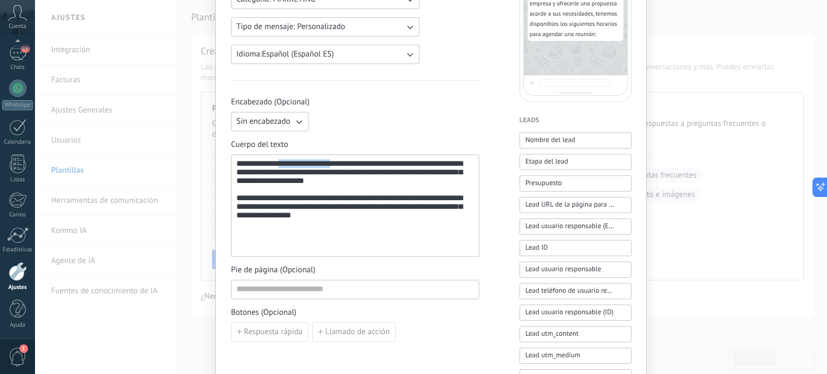
drag, startPoint x: 340, startPoint y: 164, endPoint x: 280, endPoint y: 158, distance: 60.6
click at [280, 159] on div "**********" at bounding box center [355, 205] width 238 height 93
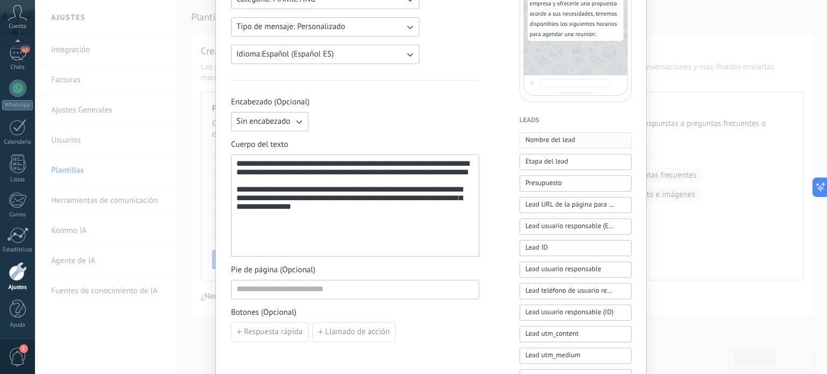
click at [536, 139] on span "Nombre del lead" at bounding box center [551, 140] width 50 height 11
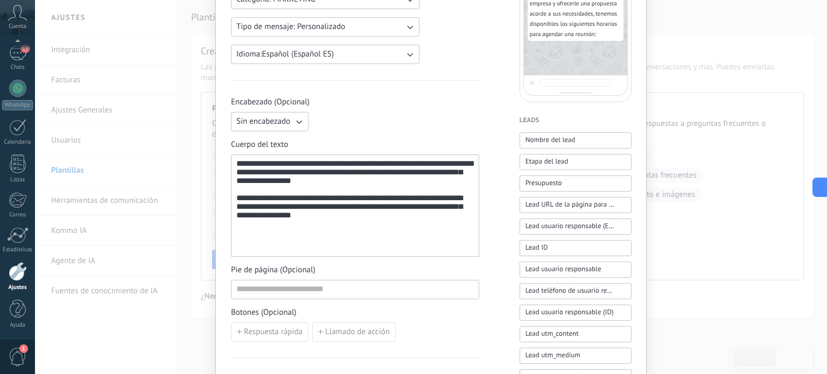
click at [394, 230] on div "**********" at bounding box center [355, 205] width 238 height 93
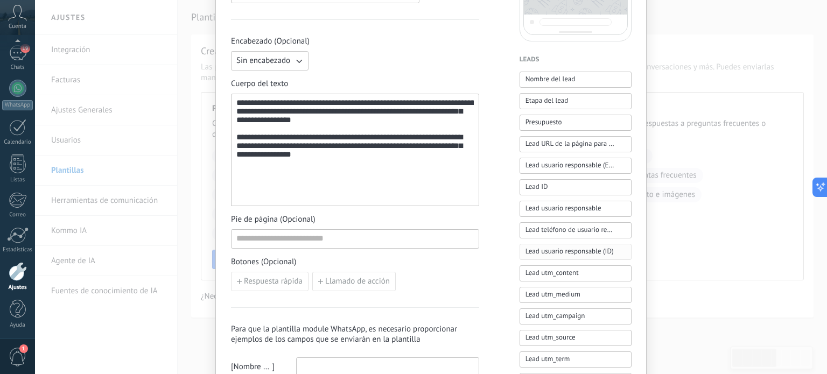
scroll to position [260, 0]
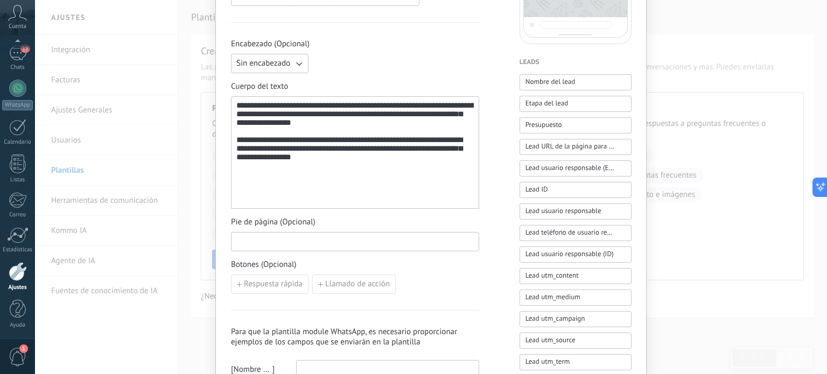
click at [348, 235] on input at bounding box center [355, 241] width 247 height 17
click at [351, 187] on div at bounding box center [355, 175] width 238 height 26
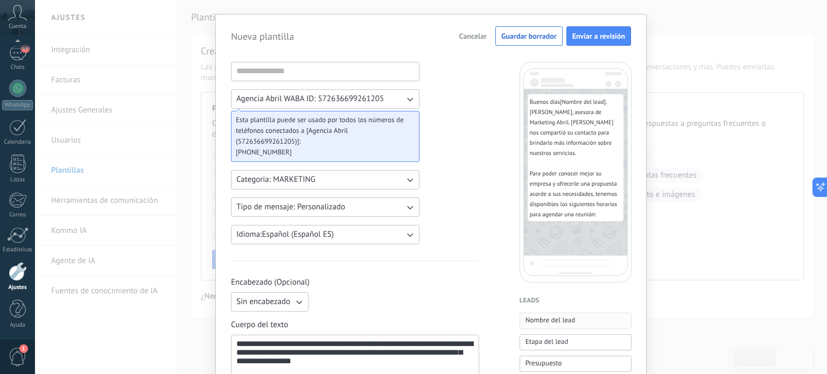
scroll to position [19, 0]
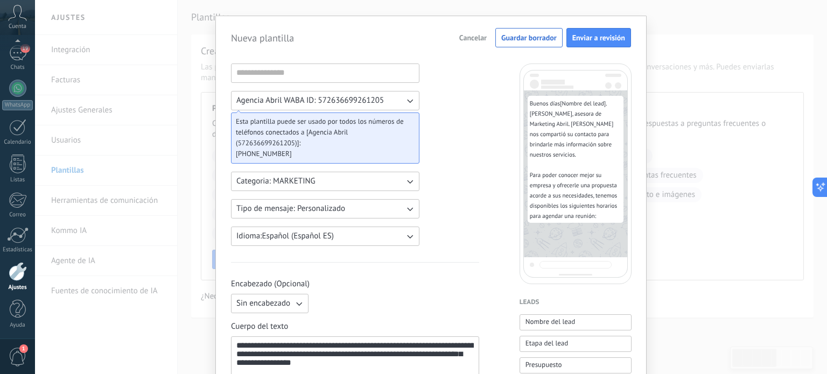
click at [289, 303] on button "Sin encabezado" at bounding box center [270, 303] width 78 height 19
click at [289, 303] on li "Sin encabezado" at bounding box center [266, 304] width 83 height 18
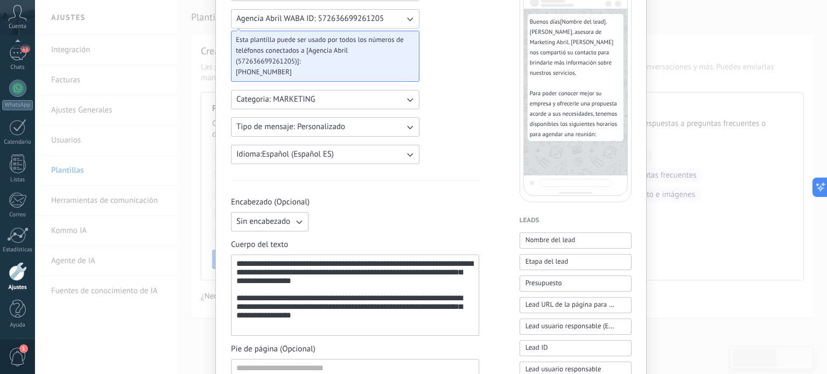
scroll to position [134, 0]
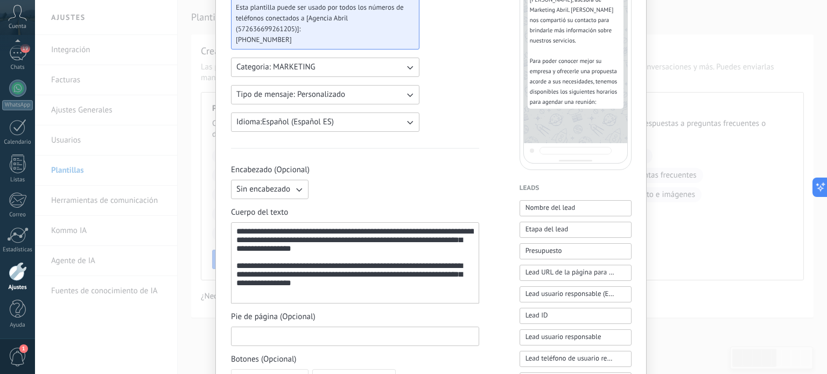
click at [348, 343] on input at bounding box center [355, 335] width 247 height 17
click at [349, 337] on input at bounding box center [355, 335] width 247 height 17
type input "*"
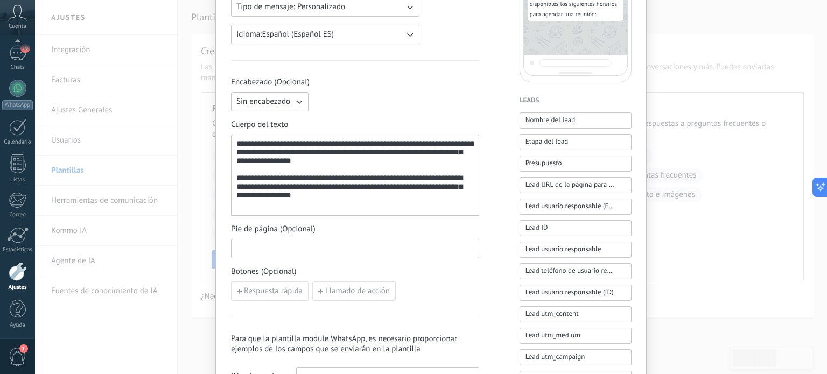
scroll to position [222, 0]
click at [327, 295] on span "Llamado de acción" at bounding box center [357, 291] width 65 height 8
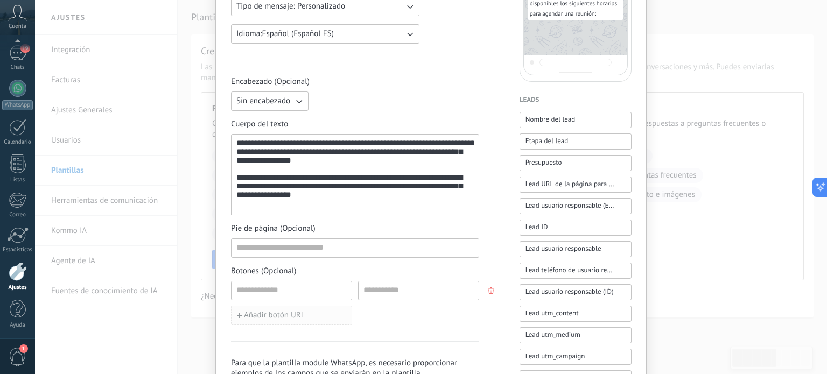
click at [291, 312] on span "Añadir botón URL" at bounding box center [274, 316] width 61 height 8
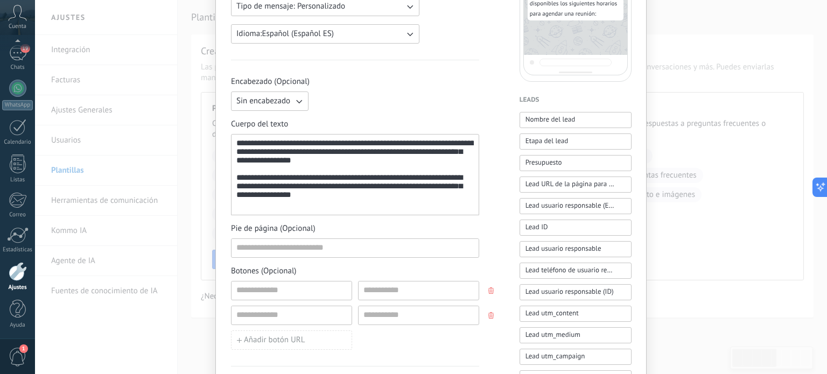
click at [491, 294] on button "button" at bounding box center [492, 291] width 9 height 16
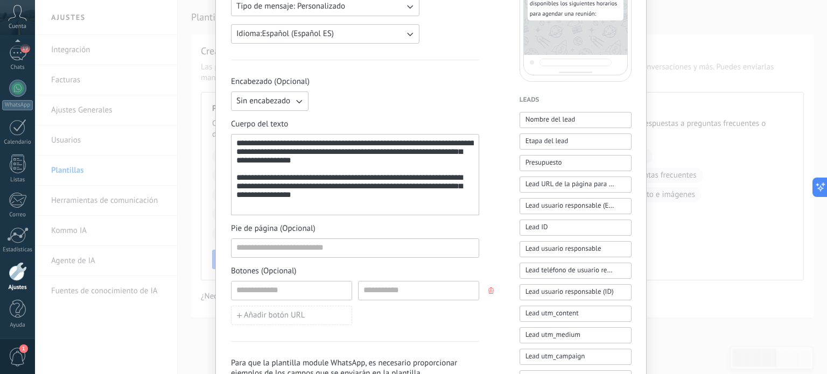
click at [491, 294] on button "button" at bounding box center [492, 291] width 9 height 16
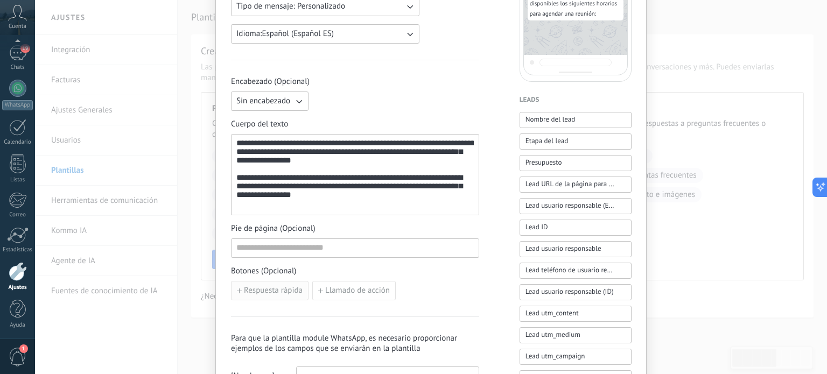
click at [273, 293] on span "Respuesta rápida" at bounding box center [273, 291] width 59 height 8
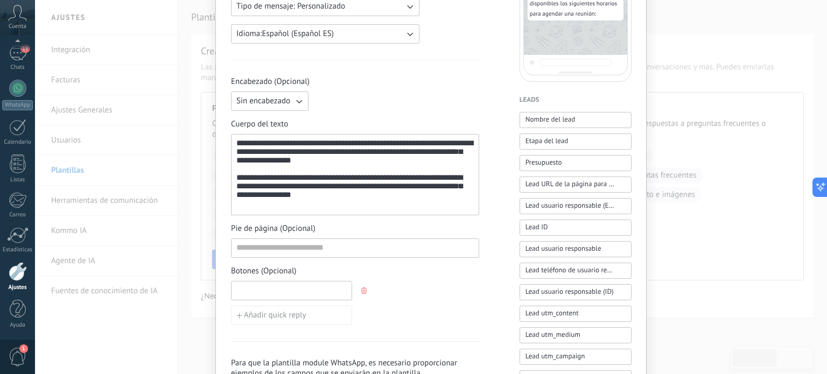
click at [284, 292] on input at bounding box center [292, 290] width 120 height 17
type input "**********"
click at [296, 316] on span "Añadir quick reply" at bounding box center [275, 316] width 62 height 8
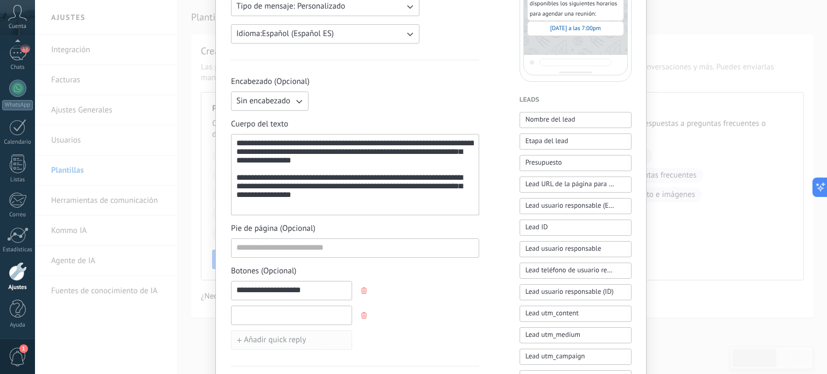
click at [296, 316] on input at bounding box center [292, 314] width 120 height 17
click at [250, 317] on input "**********" at bounding box center [292, 314] width 120 height 17
type input "**********"
click at [429, 287] on div "**********" at bounding box center [355, 315] width 248 height 69
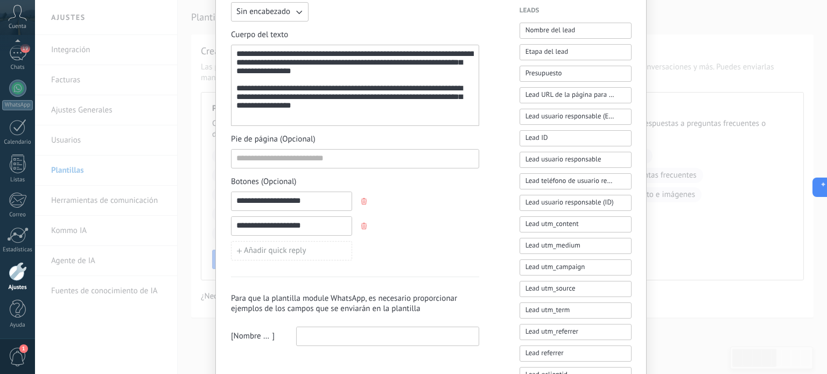
scroll to position [326, 0]
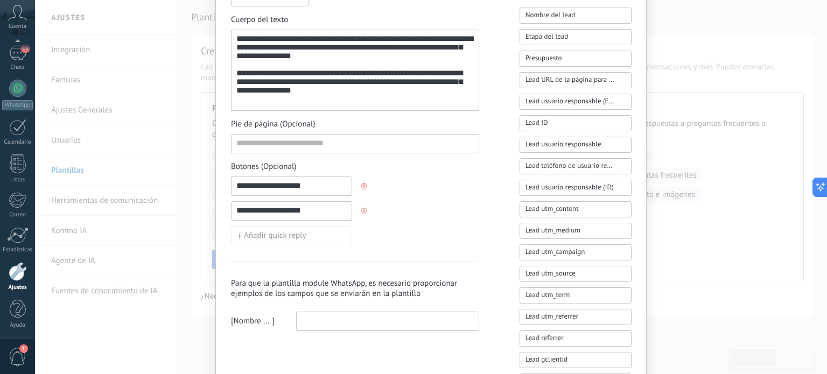
click at [399, 322] on input at bounding box center [388, 320] width 182 height 17
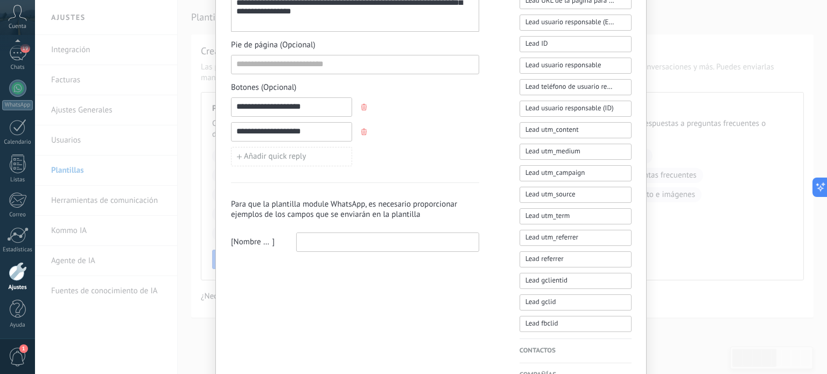
scroll to position [402, 0]
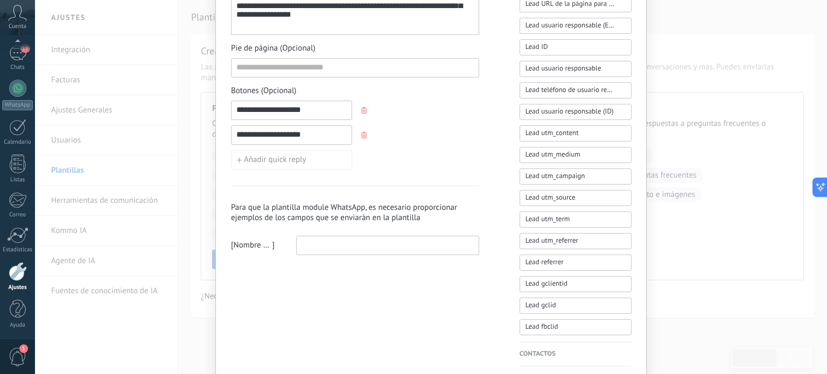
click at [474, 194] on div "Para que la plantilla module WhatsApp, es necesario proporcionar ejemplos de lo…" at bounding box center [355, 220] width 248 height 69
click at [443, 238] on input at bounding box center [388, 244] width 182 height 17
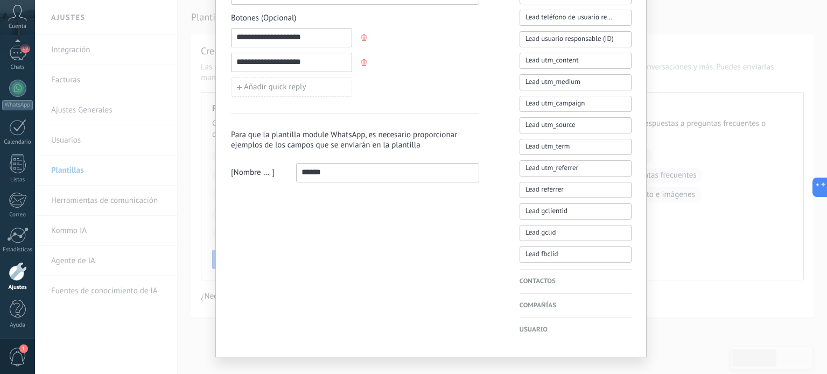
scroll to position [476, 0]
click at [394, 169] on input "******" at bounding box center [388, 171] width 182 height 17
type input "********"
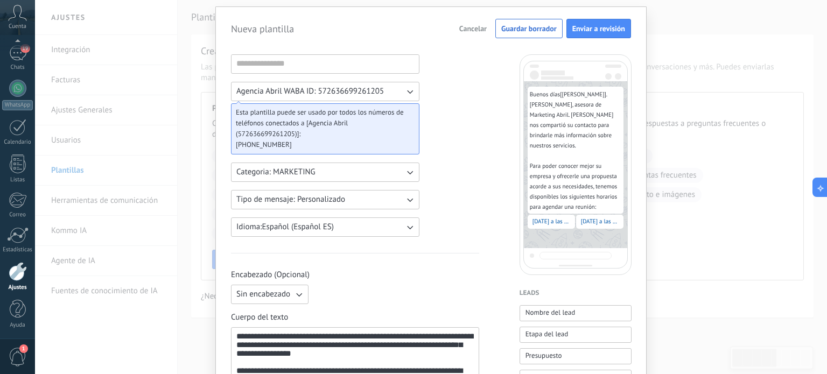
scroll to position [0, 0]
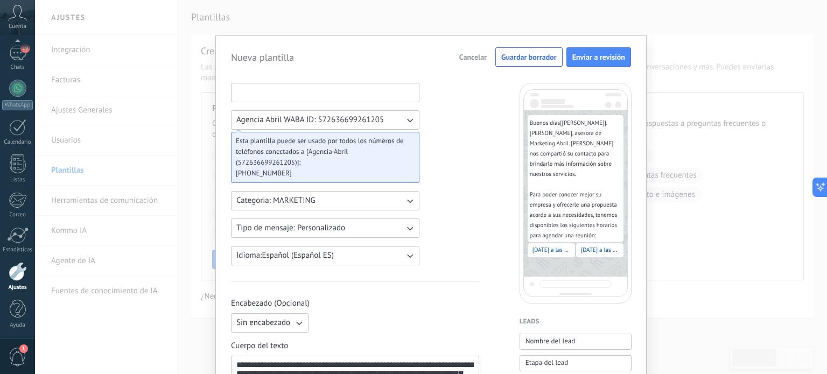
click at [394, 96] on input at bounding box center [325, 91] width 187 height 17
type input "**********"
click at [396, 119] on button "Agencia Abril WABA ID: 572636699261205" at bounding box center [325, 119] width 188 height 19
click at [588, 59] on span "Enviar a revisión" at bounding box center [598, 57] width 53 height 8
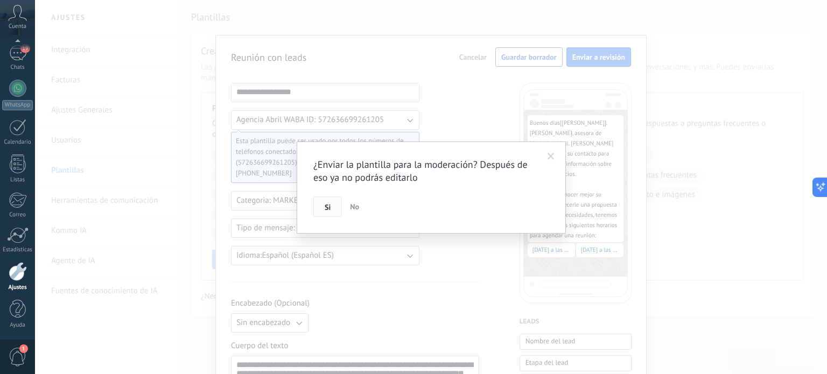
click at [333, 212] on button "Si" at bounding box center [327, 207] width 29 height 20
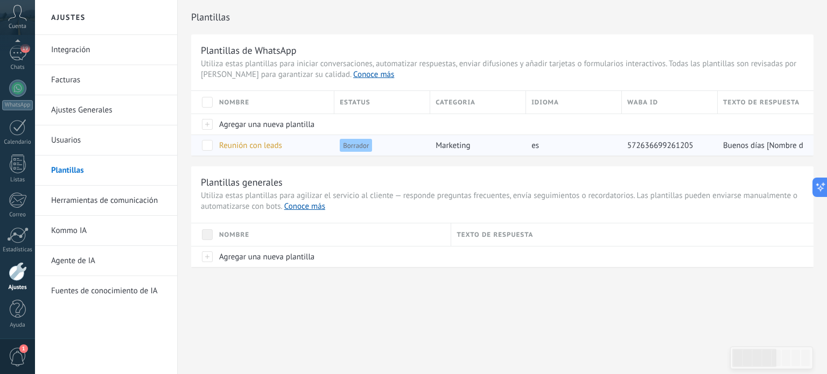
click at [208, 147] on span at bounding box center [207, 145] width 11 height 11
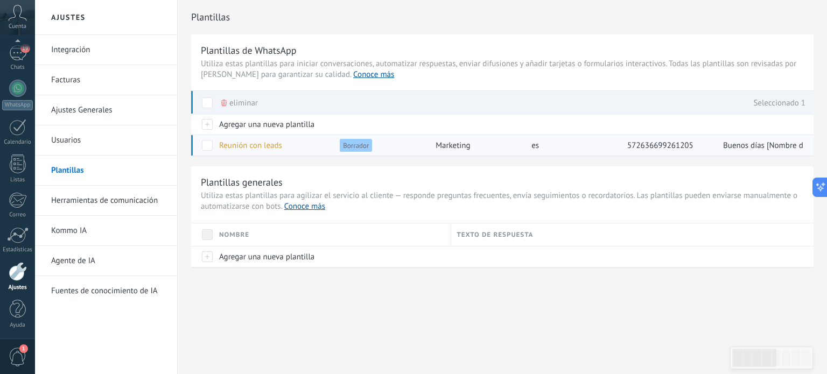
click at [208, 147] on span at bounding box center [207, 145] width 11 height 11
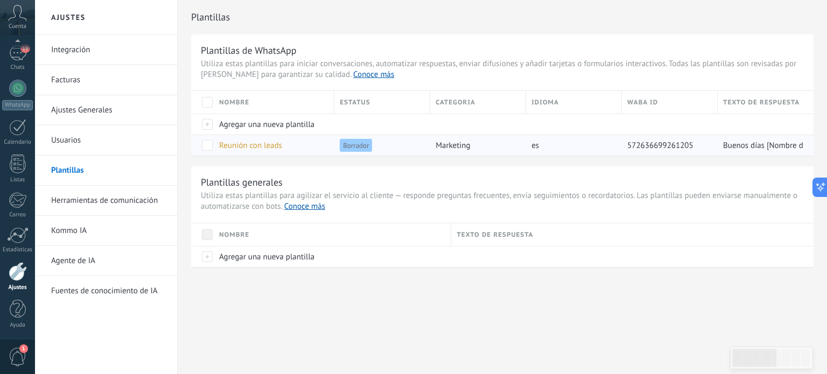
click at [289, 144] on div "Reunión con leads" at bounding box center [271, 145] width 115 height 20
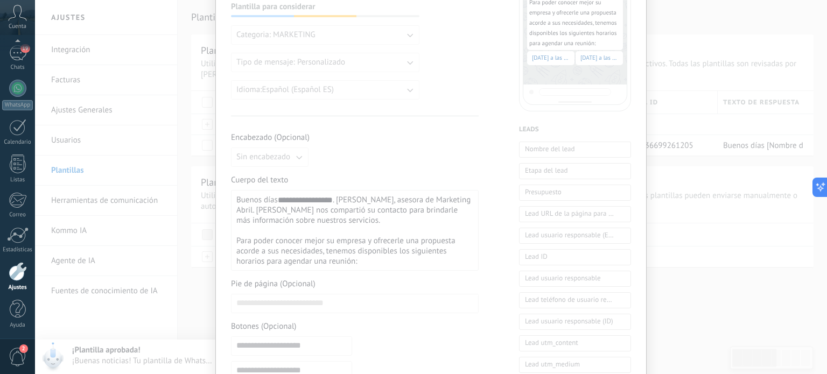
scroll to position [187, 0]
click at [727, 145] on div "**********" at bounding box center [431, 187] width 792 height 374
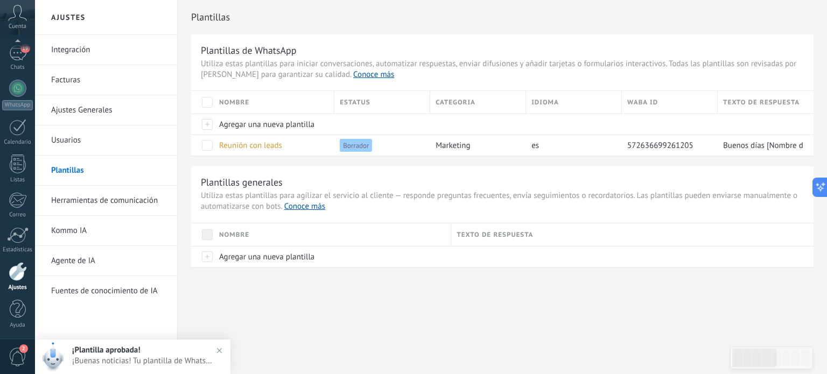
scroll to position [0, 0]
click at [158, 355] on h2 "¡Plantilla aprobada!" at bounding box center [148, 350] width 152 height 10
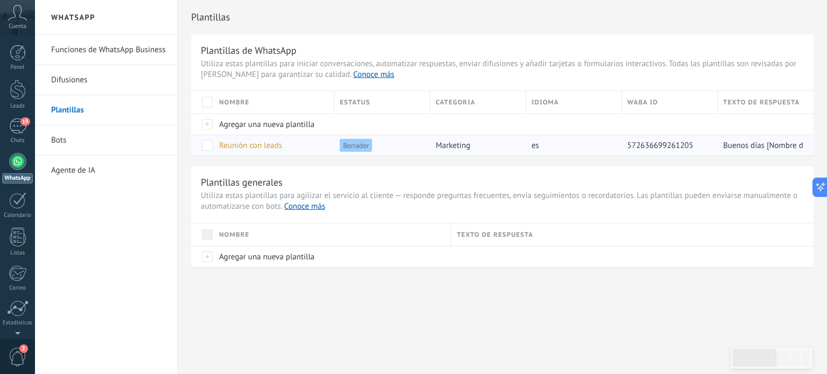
click at [409, 142] on div "Borrador" at bounding box center [379, 145] width 90 height 20
click at [212, 147] on span at bounding box center [207, 145] width 11 height 11
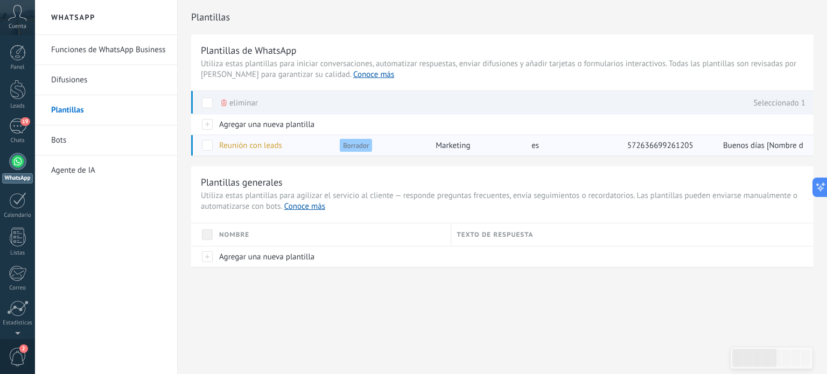
click at [208, 144] on span at bounding box center [207, 145] width 11 height 11
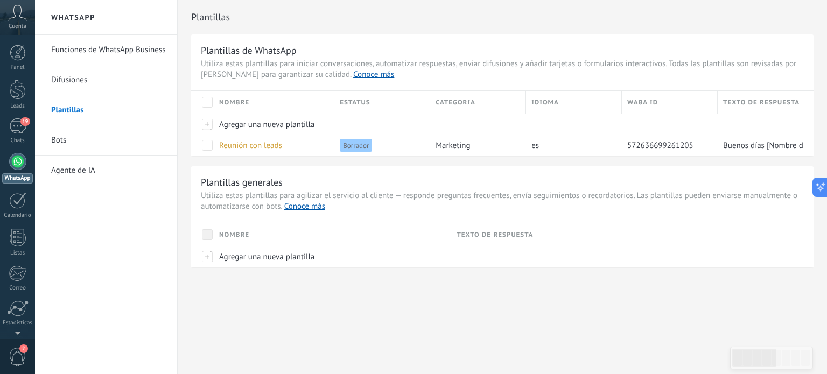
drag, startPoint x: 360, startPoint y: 144, endPoint x: 146, endPoint y: 221, distance: 226.7
click at [146, 221] on div "Funciones de WhatsApp Business Difusiones Plantillas Bots Agente de [GEOGRAPHIC…" at bounding box center [106, 204] width 142 height 339
click at [18, 135] on link "19 Chats" at bounding box center [17, 131] width 35 height 26
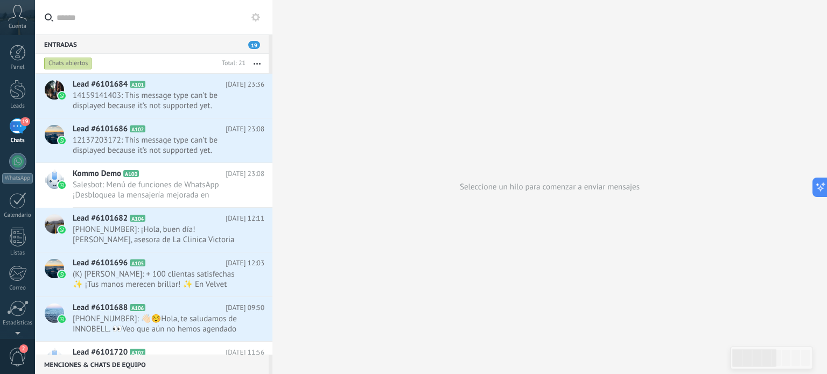
click at [157, 12] on input "text" at bounding box center [160, 17] width 207 height 34
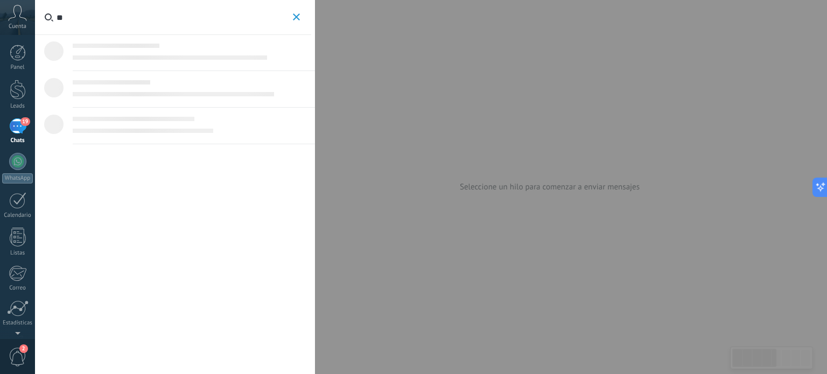
type input "*"
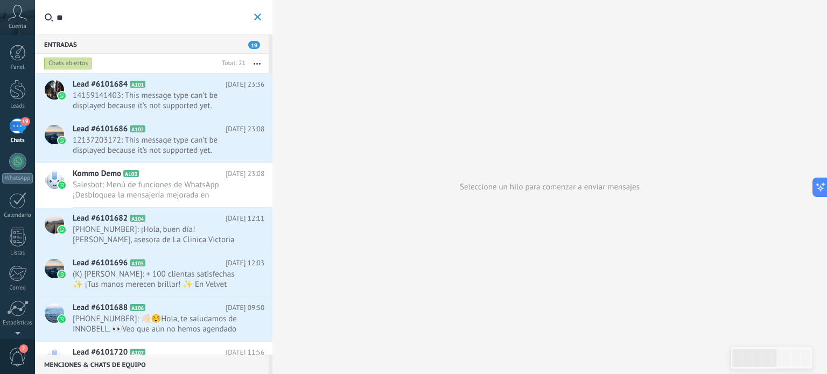
type input "*"
click at [22, 118] on span "19" at bounding box center [24, 121] width 9 height 9
click at [21, 124] on div "19" at bounding box center [17, 126] width 17 height 16
click at [19, 122] on div "19" at bounding box center [17, 126] width 17 height 16
click at [255, 45] on span "19" at bounding box center [254, 45] width 12 height 8
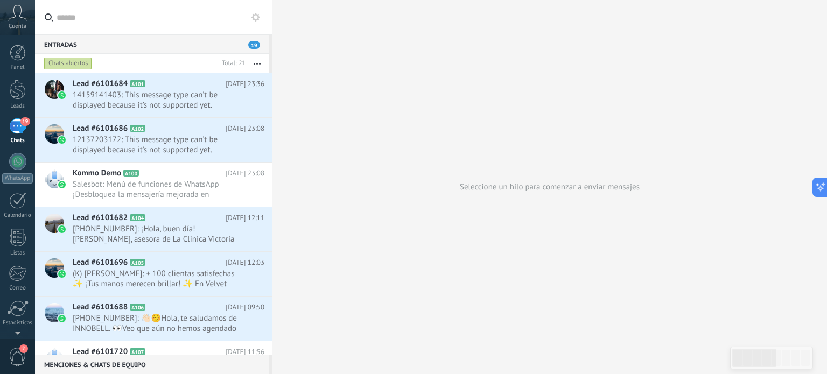
click at [256, 66] on button "button" at bounding box center [257, 63] width 23 height 19
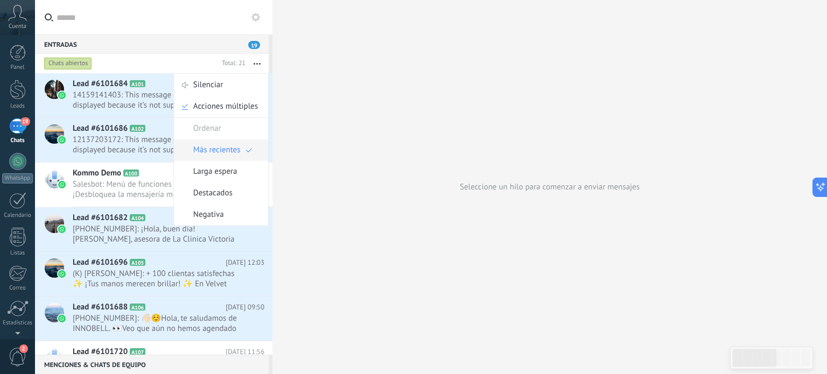
click at [224, 147] on span "Más recientes" at bounding box center [216, 150] width 47 height 22
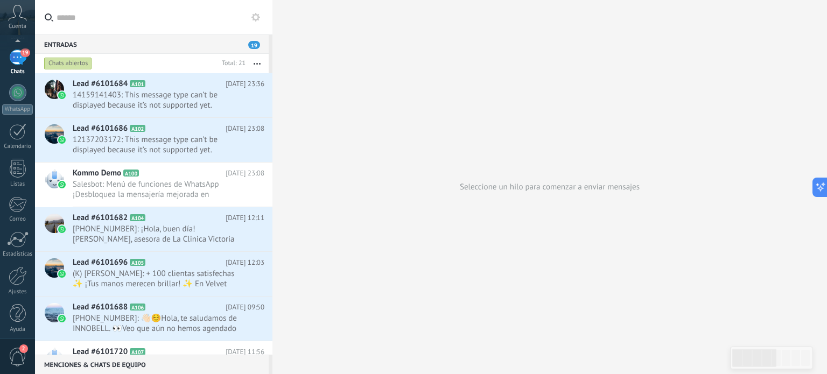
scroll to position [73, 0]
click at [16, 355] on span "2" at bounding box center [18, 357] width 18 height 19
click at [20, 124] on div "19" at bounding box center [17, 126] width 17 height 16
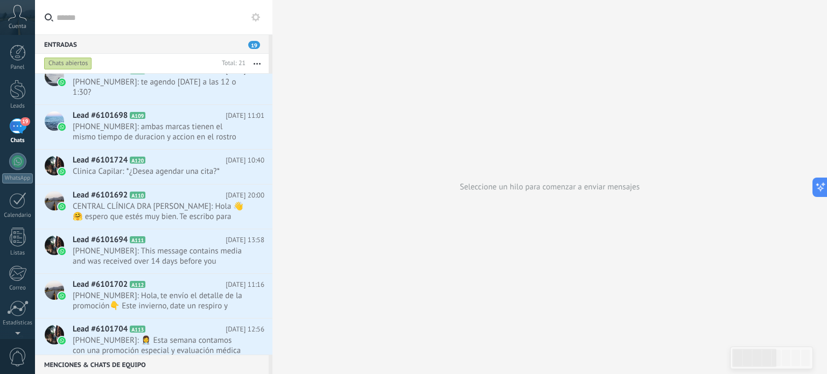
scroll to position [345, 0]
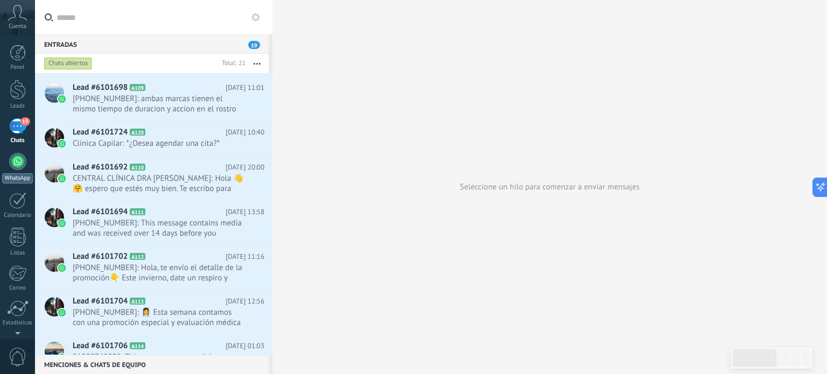
click at [21, 165] on div at bounding box center [17, 161] width 17 height 17
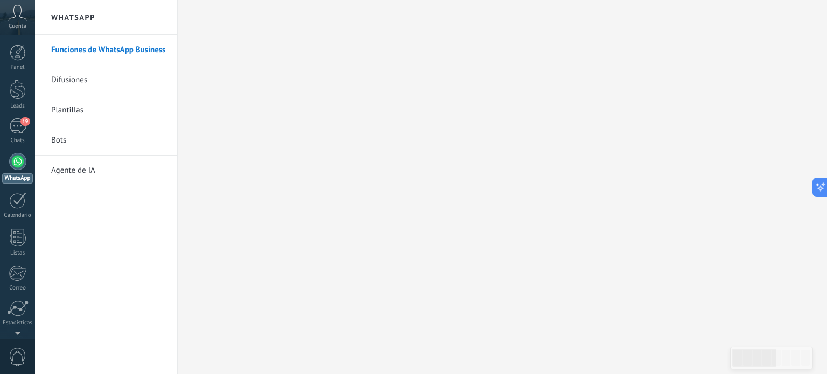
click at [95, 83] on link "Difusiones" at bounding box center [108, 80] width 115 height 30
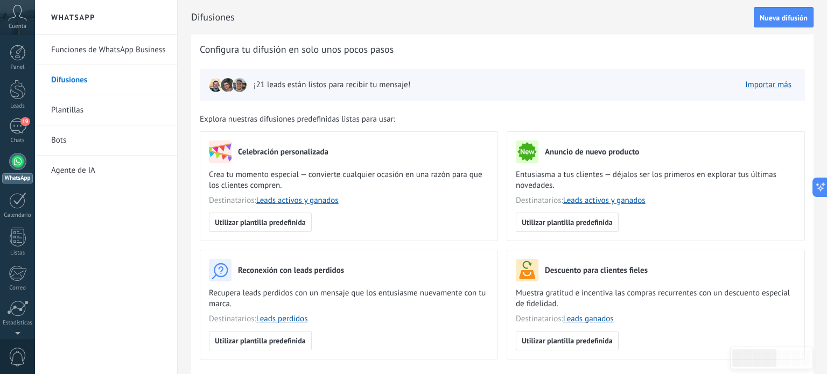
click at [104, 116] on link "Plantillas" at bounding box center [108, 110] width 115 height 30
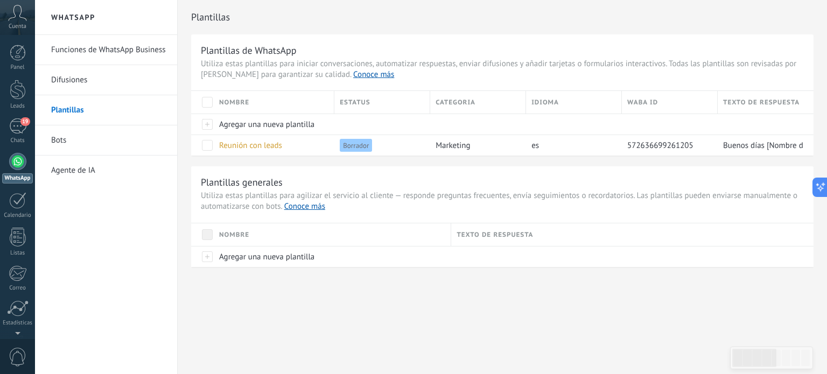
click at [128, 83] on link "Difusiones" at bounding box center [108, 80] width 115 height 30
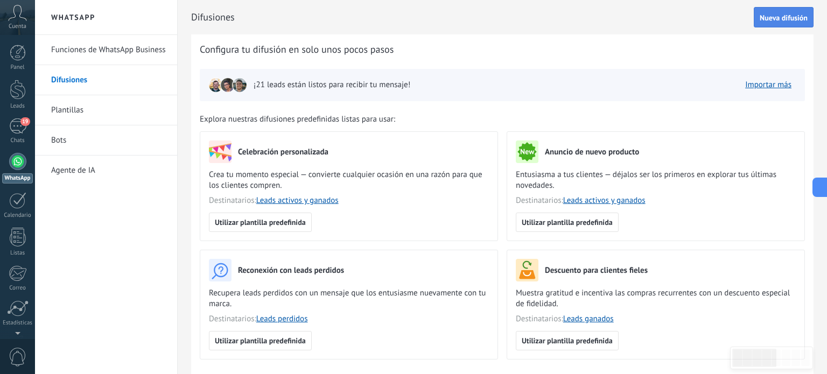
click at [777, 21] on span "Nueva difusión" at bounding box center [784, 18] width 48 height 8
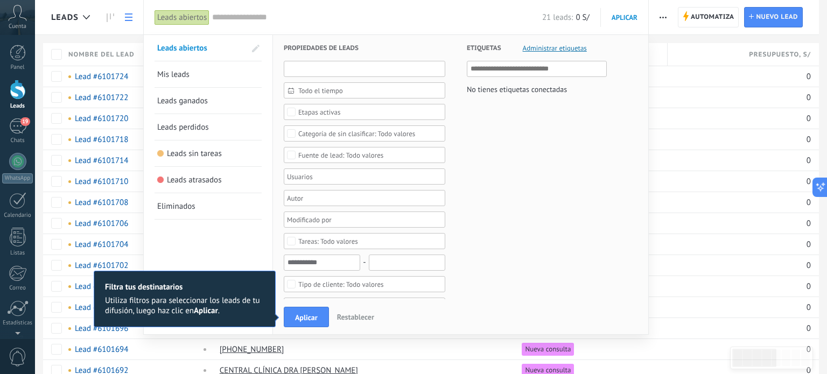
click at [358, 69] on input "text" at bounding box center [365, 69] width 162 height 16
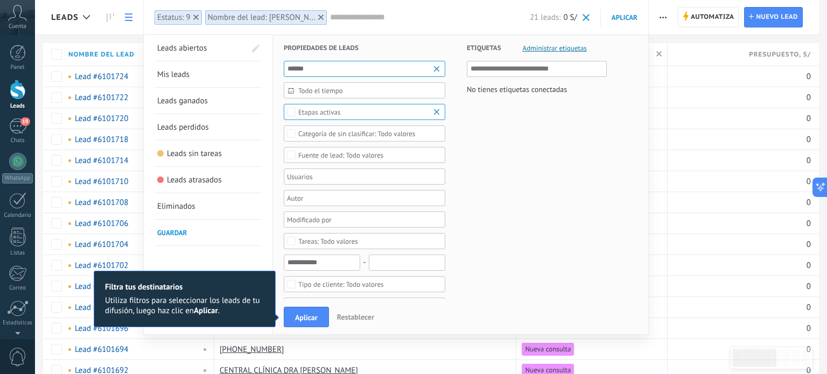
type input "******"
click at [386, 90] on span "Todo el tiempo" at bounding box center [368, 91] width 141 height 8
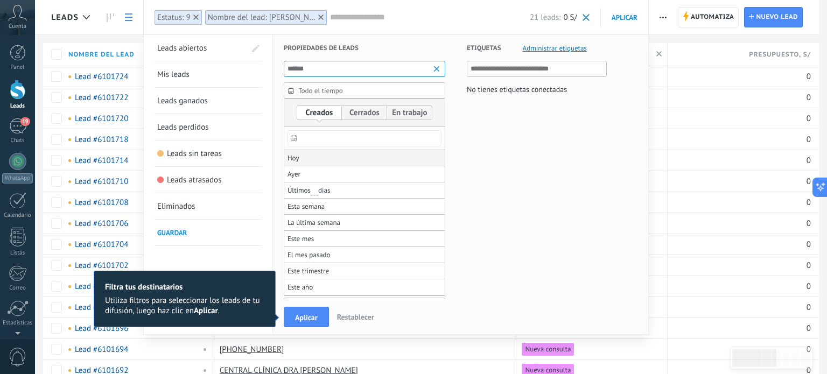
click at [333, 155] on li "Hoy" at bounding box center [364, 158] width 160 height 16
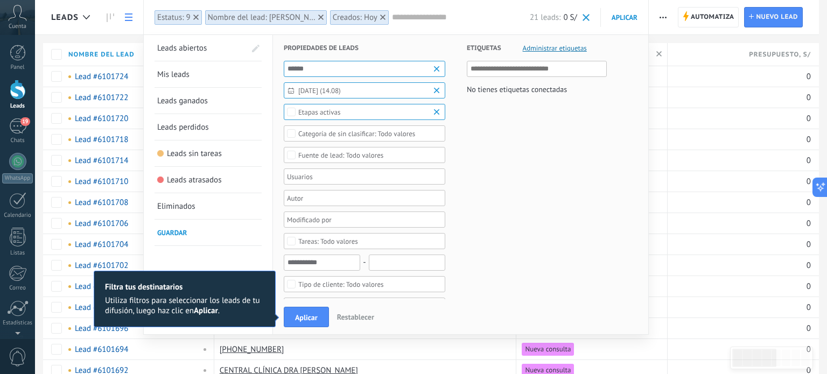
click at [338, 89] on span "[DATE] (14.08)" at bounding box center [368, 91] width 141 height 8
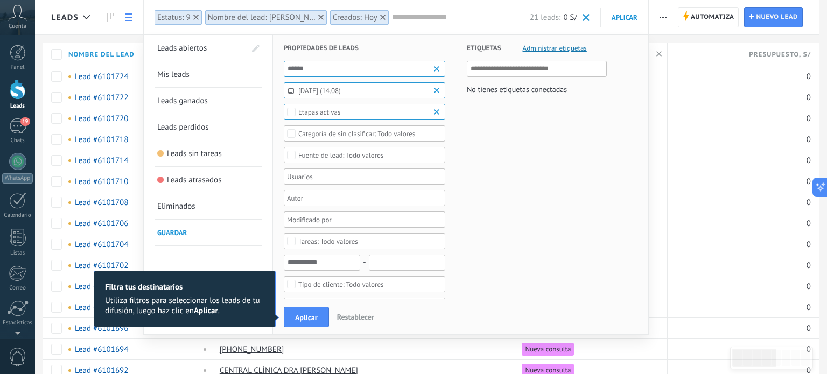
click at [499, 68] on input "text" at bounding box center [538, 68] width 134 height 13
type input "*"
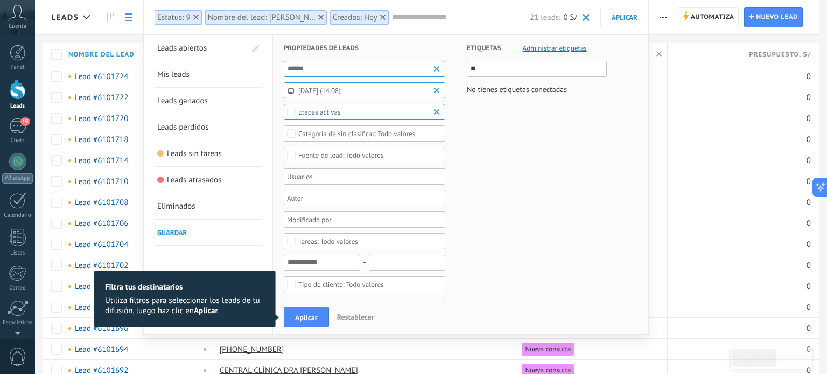
type input "*"
type input "**********"
click at [368, 89] on span "[DATE] (14.08)" at bounding box center [368, 91] width 141 height 8
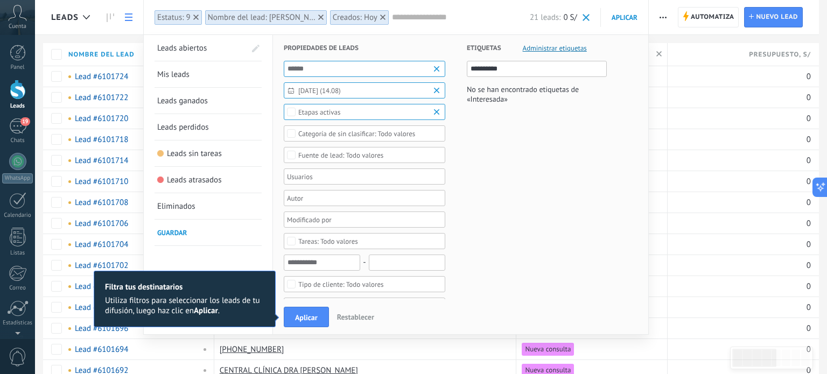
click at [52, 30] on div "Leads Automatiza Nueva difusión Editar embudo [PERSON_NAME] de la lista Importa…" at bounding box center [431, 271] width 792 height 542
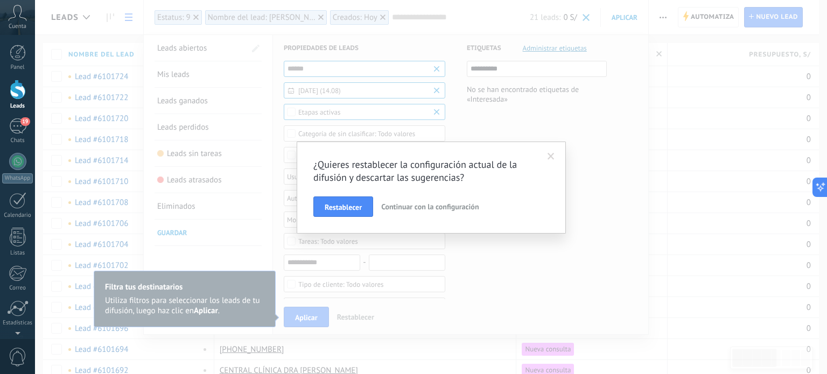
click at [551, 156] on span at bounding box center [551, 157] width 7 height 8
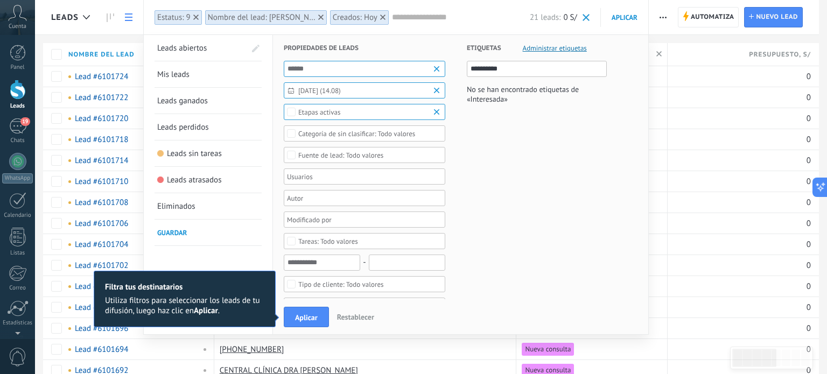
click at [361, 311] on button "Restablecer" at bounding box center [356, 317] width 46 height 16
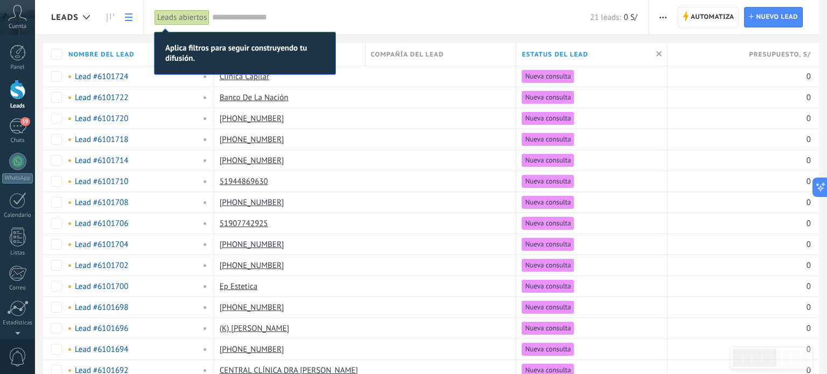
click at [256, 51] on header "Aplica filtros para seguir construyendo tu difusión." at bounding box center [244, 53] width 159 height 20
click at [170, 22] on div "Leads abiertos" at bounding box center [182, 18] width 55 height 16
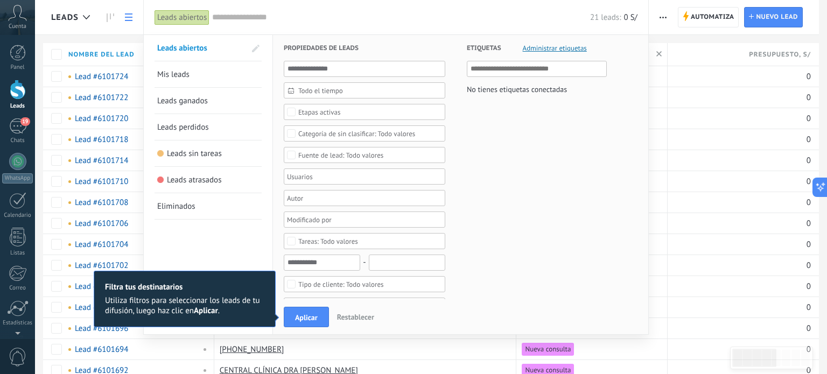
click at [724, 120] on div "Leads Automatiza Nueva difusión Editar embudo Imprimir Ajustes de la lista Impo…" at bounding box center [431, 271] width 792 height 542
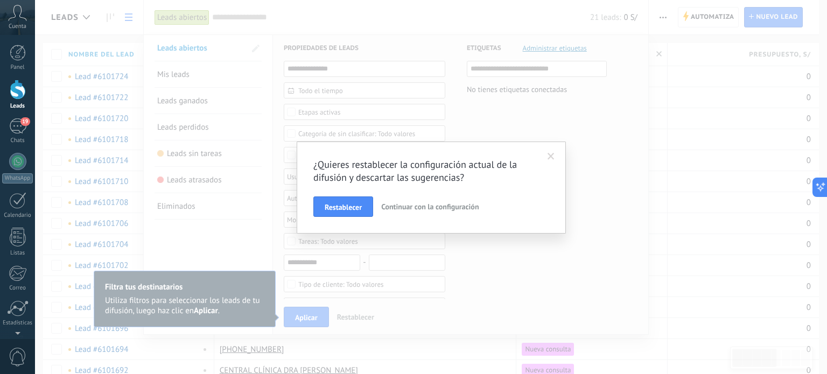
click at [326, 217] on div "¿Quieres restablecer la configuración actual de la difusión y descartar las sug…" at bounding box center [431, 188] width 269 height 92
click at [330, 208] on span "Restablecer" at bounding box center [343, 208] width 37 height 8
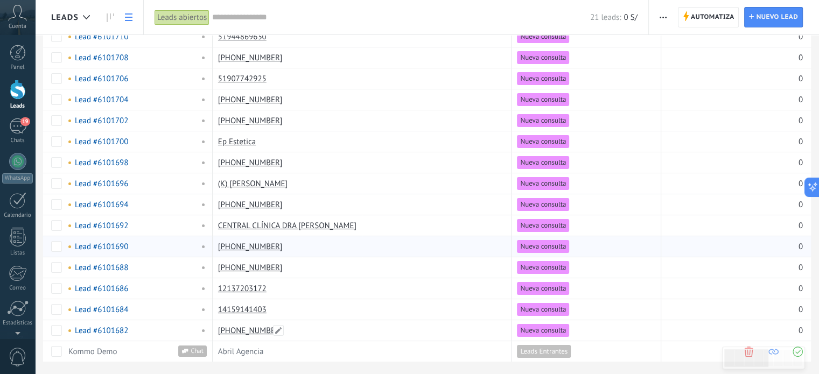
scroll to position [143, 0]
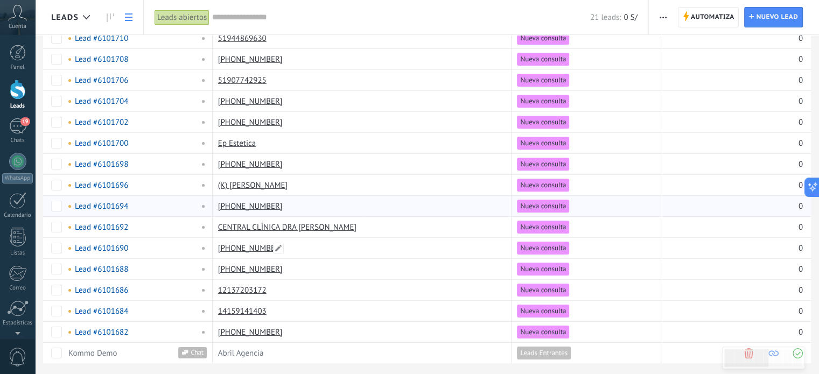
click at [393, 198] on div at bounding box center [434, 206] width 144 height 20
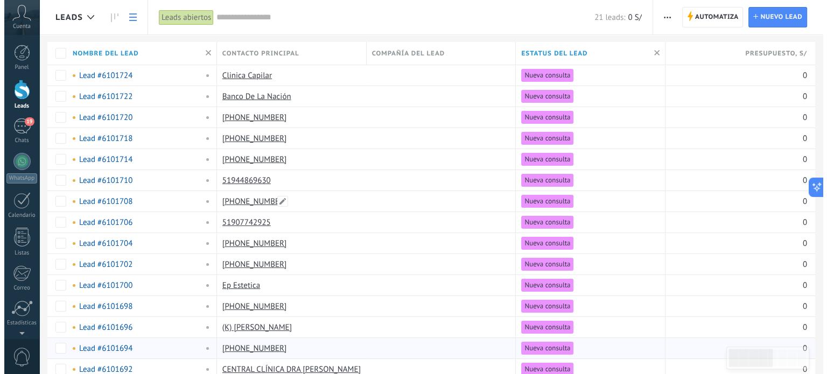
scroll to position [0, 0]
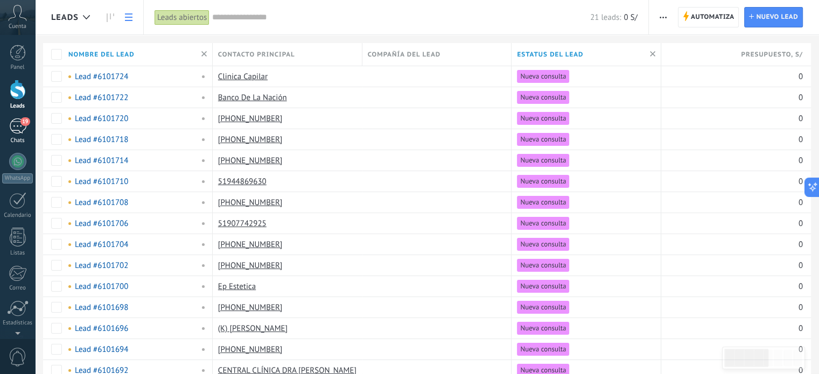
click at [20, 127] on div "19" at bounding box center [17, 126] width 17 height 16
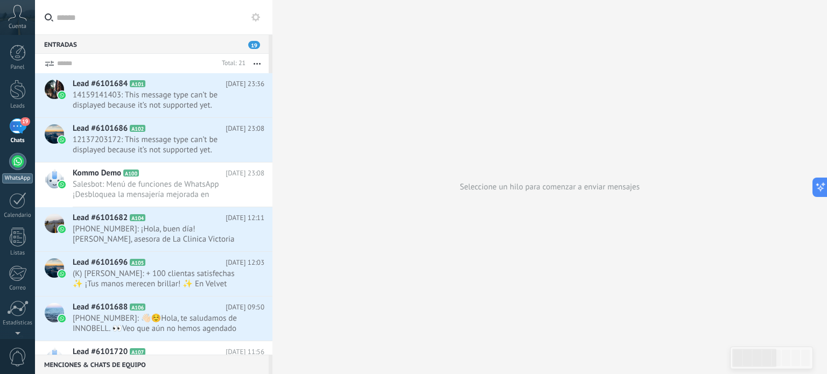
click at [22, 160] on div at bounding box center [17, 161] width 17 height 17
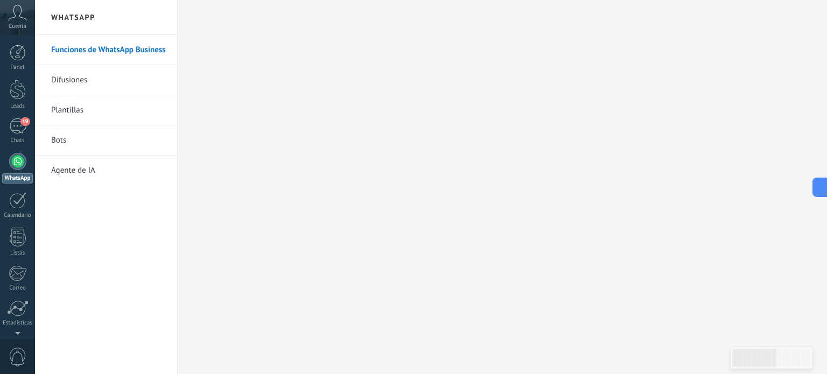
click at [108, 103] on link "Plantillas" at bounding box center [108, 110] width 115 height 30
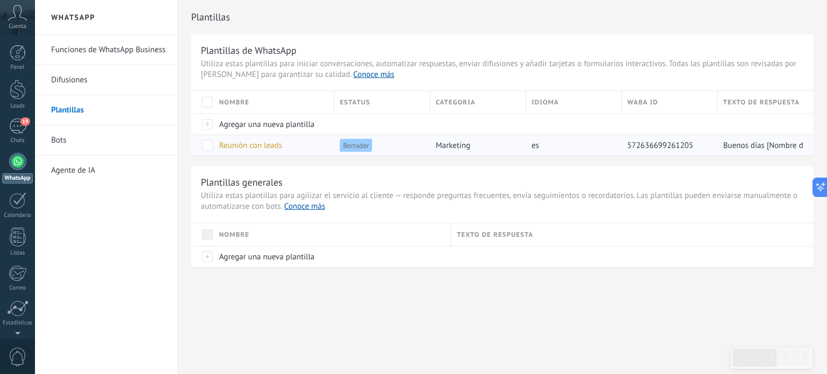
drag, startPoint x: 724, startPoint y: 143, endPoint x: 798, endPoint y: 144, distance: 74.3
click at [791, 136] on div "Buenos días [Nombre del lead]. [PERSON_NAME], asesora de Marketing Abril. [PERS…" at bounding box center [760, 145] width 85 height 20
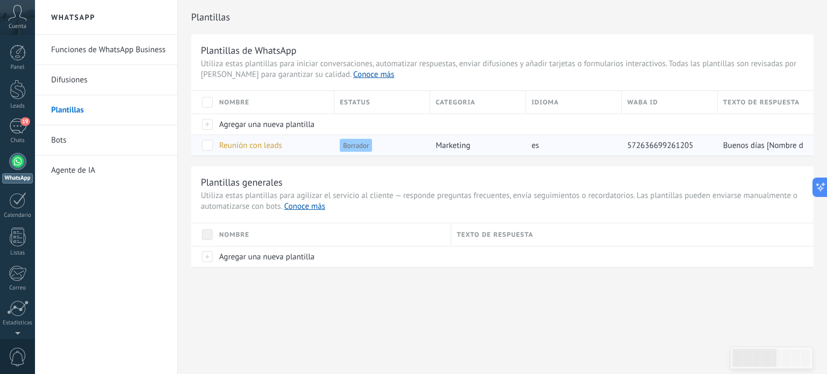
click at [791, 136] on div "Buenos días [Nombre del lead]. [PERSON_NAME], asesora de Marketing Abril. [PERS…" at bounding box center [760, 145] width 85 height 20
click at [353, 143] on span "Borrador" at bounding box center [356, 145] width 32 height 13
click at [277, 146] on span "Reunión con leads" at bounding box center [250, 146] width 63 height 10
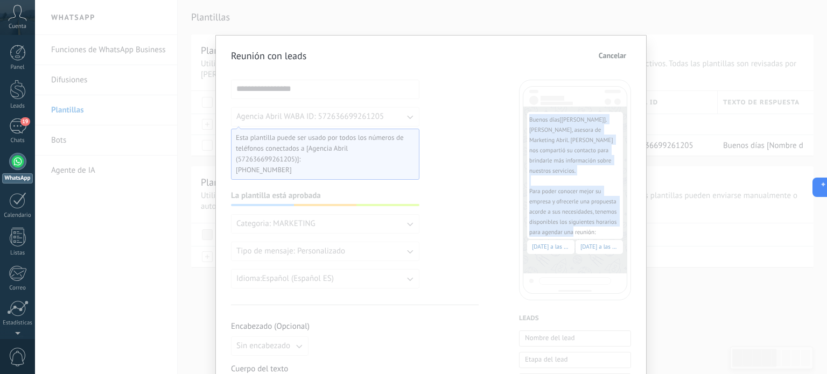
drag, startPoint x: 528, startPoint y: 118, endPoint x: 604, endPoint y: 225, distance: 131.7
click at [604, 225] on div "Buenos días [ [PERSON_NAME] ] . [PERSON_NAME], asesora de Marketing Abril. [PER…" at bounding box center [575, 175] width 92 height 123
copy div "Buenos días [ [PERSON_NAME] ] . [PERSON_NAME], asesora de Marketing Abril. [PER…"
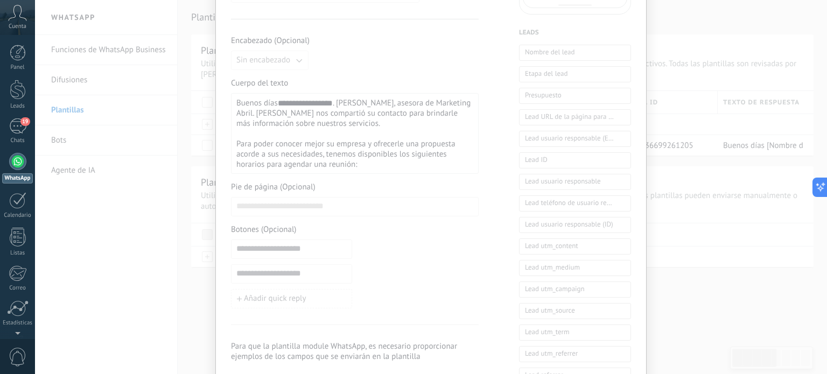
scroll to position [287, 0]
click at [708, 187] on div "**********" at bounding box center [431, 187] width 792 height 374
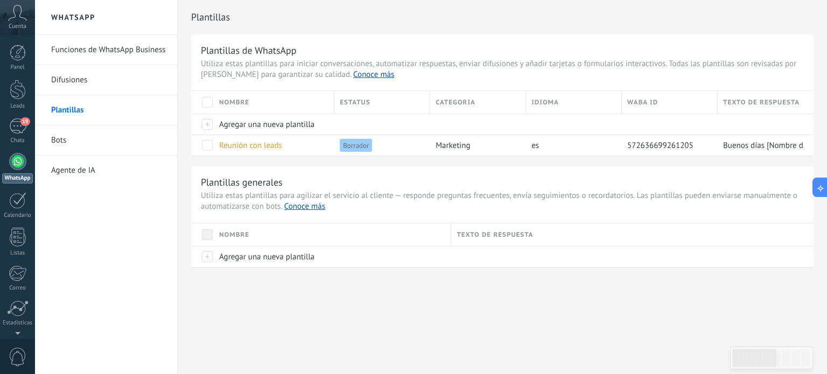
click at [509, 323] on div "WhatsApp Funciones de WhatsApp Business Difusiones Plantillas Bots Agente de IA…" at bounding box center [431, 187] width 792 height 374
click at [541, 290] on div "Plantillas Plantillas de WhatsApp Utiliza estas plantillas para iniciar convers…" at bounding box center [503, 156] width 650 height 313
